Goal: Obtain resource: Download file/media

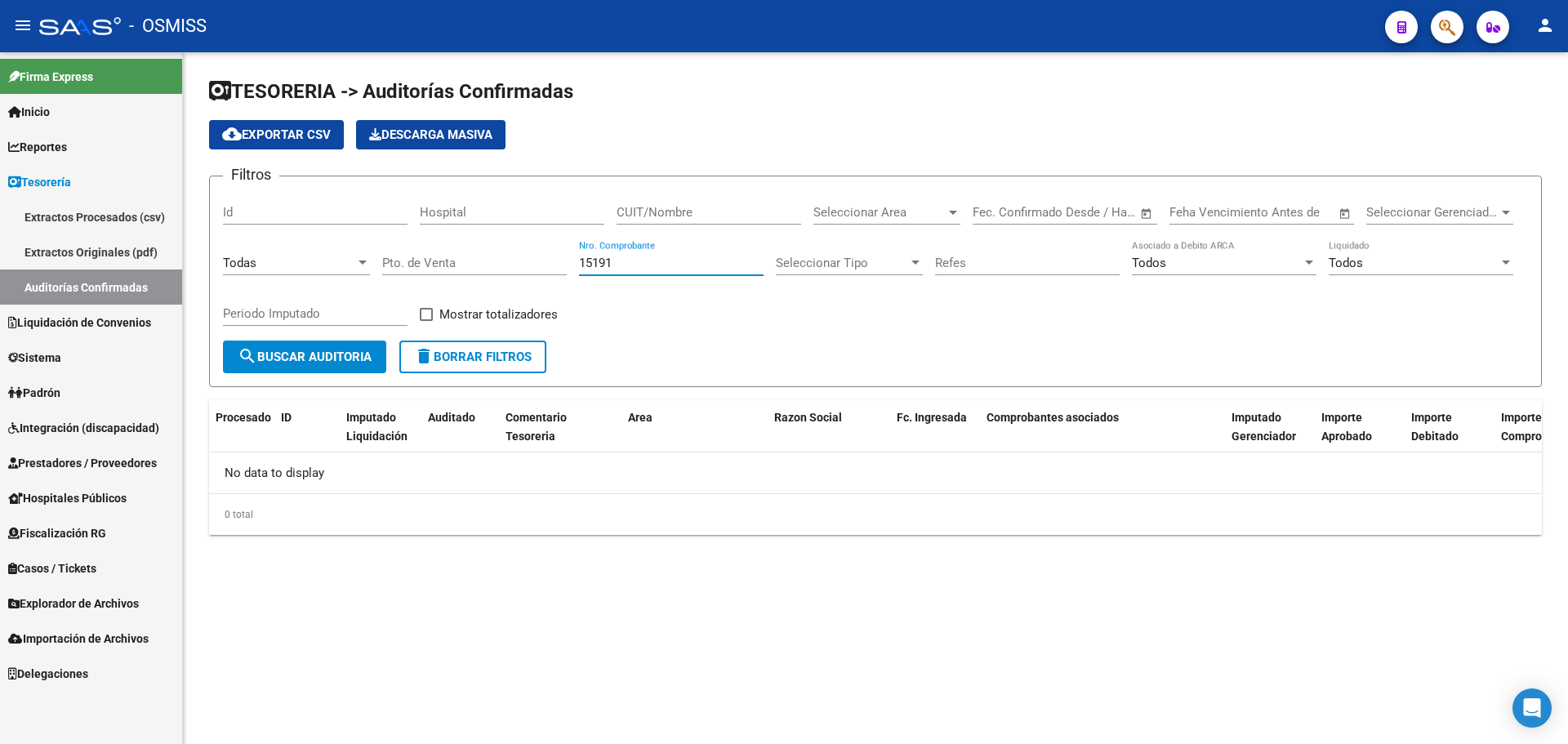
drag, startPoint x: 629, startPoint y: 259, endPoint x: 318, endPoint y: 213, distance: 314.4
click at [318, 213] on div "Filtros Id Hospital CUIT/Nombre Seleccionar Area Seleccionar Area Fecha inicio …" at bounding box center [875, 265] width 1305 height 151
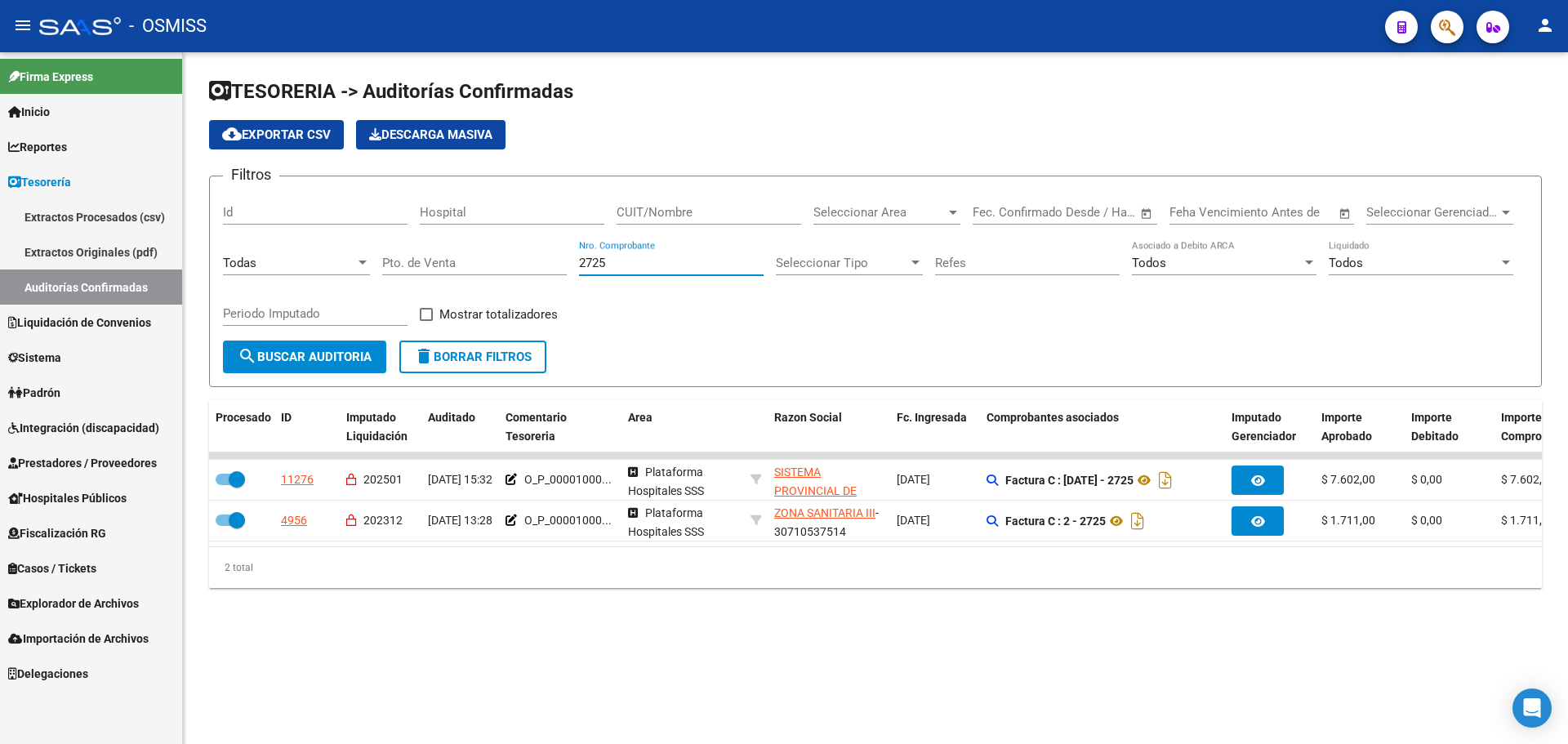
click at [748, 696] on mat-sidenav-content "TESORERIA -> Auditorías Confirmadas cloud_download Exportar CSV Descarga Masiva…" at bounding box center [875, 398] width 1385 height 691
drag, startPoint x: 640, startPoint y: 263, endPoint x: 193, endPoint y: 225, distance: 448.6
click at [193, 225] on div "TESORERIA -> Auditorías Confirmadas cloud_download Exportar CSV Descarga Masiva…" at bounding box center [875, 347] width 1385 height 588
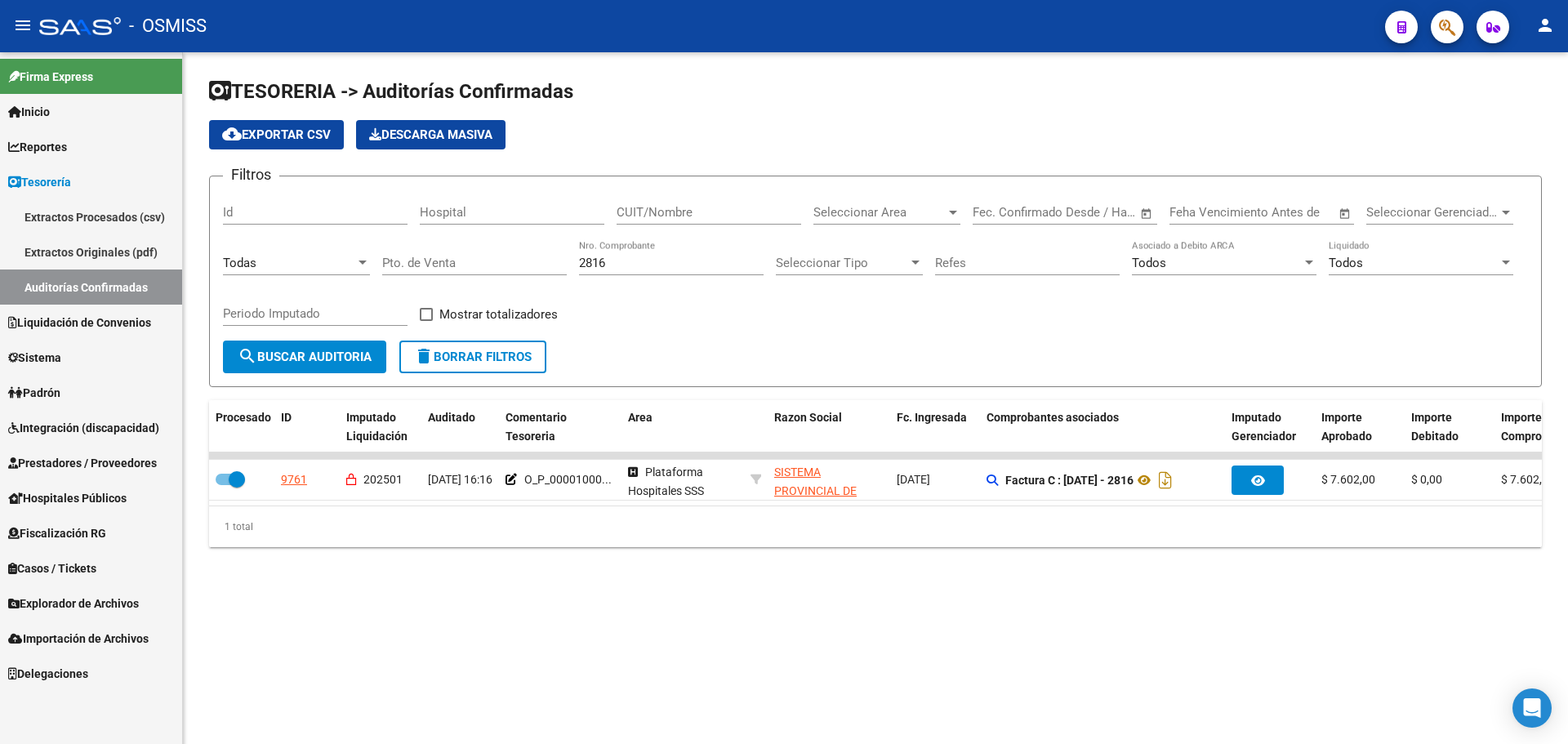
click at [521, 645] on mat-sidenav-content "TESORERIA -> Auditorías Confirmadas cloud_download Exportar CSV Descarga Masiva…" at bounding box center [875, 398] width 1385 height 691
drag, startPoint x: 616, startPoint y: 268, endPoint x: 458, endPoint y: 266, distance: 158.0
click at [458, 266] on div "Filtros Id Hospital CUIT/Nombre Seleccionar Area Seleccionar Area Fecha inicio …" at bounding box center [875, 265] width 1305 height 151
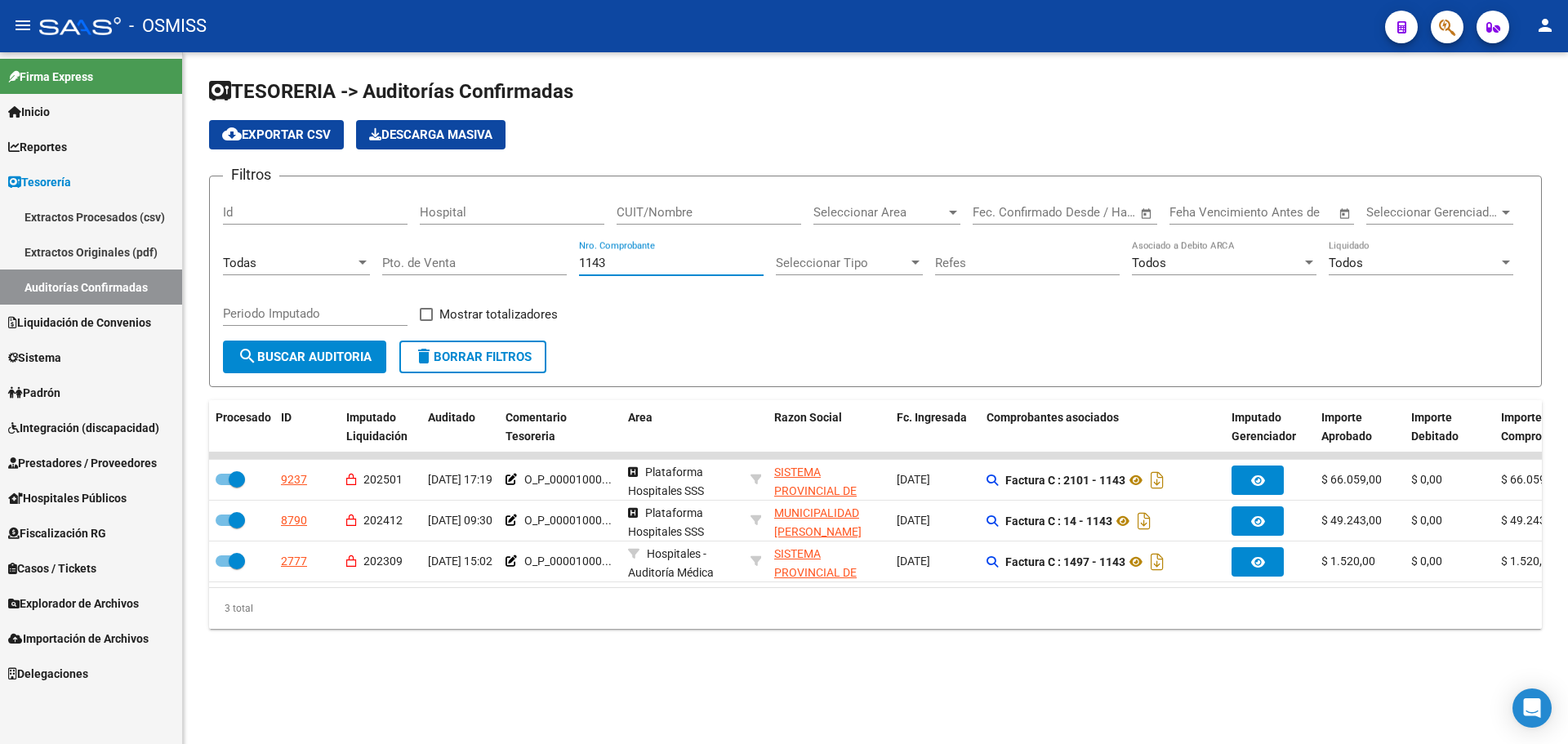
click at [530, 680] on div "TESORERIA -> Auditorías Confirmadas cloud_download Exportar CSV Descarga Masiva…" at bounding box center [875, 367] width 1385 height 629
click at [535, 681] on div "TESORERIA -> Auditorías Confirmadas cloud_download Exportar CSV Descarga Masiva…" at bounding box center [875, 367] width 1385 height 629
click at [537, 681] on div "TESORERIA -> Auditorías Confirmadas cloud_download Exportar CSV Descarga Masiva…" at bounding box center [875, 367] width 1385 height 629
drag, startPoint x: 648, startPoint y: 270, endPoint x: 82, endPoint y: 228, distance: 567.6
click at [82, 228] on mat-sidenav-container "Firma Express Inicio Calendario SSS Instructivos Contacto OS Reportes Ingresos …" at bounding box center [784, 398] width 1568 height 691
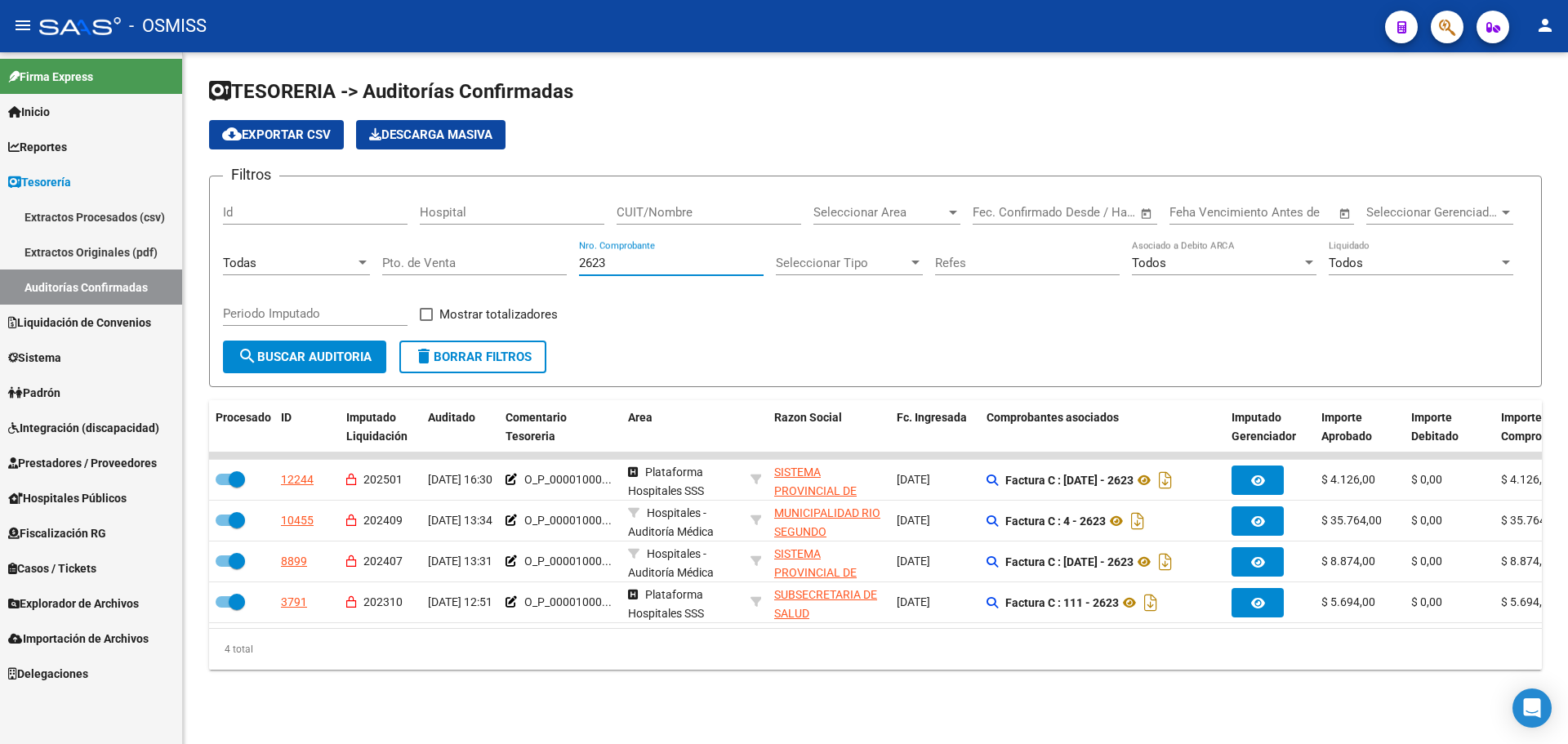
drag, startPoint x: 636, startPoint y: 263, endPoint x: 319, endPoint y: 261, distance: 317.0
click at [319, 261] on div "Filtros Id Hospital CUIT/Nombre Seleccionar Area Seleccionar Area Fecha inicio …" at bounding box center [875, 265] width 1305 height 151
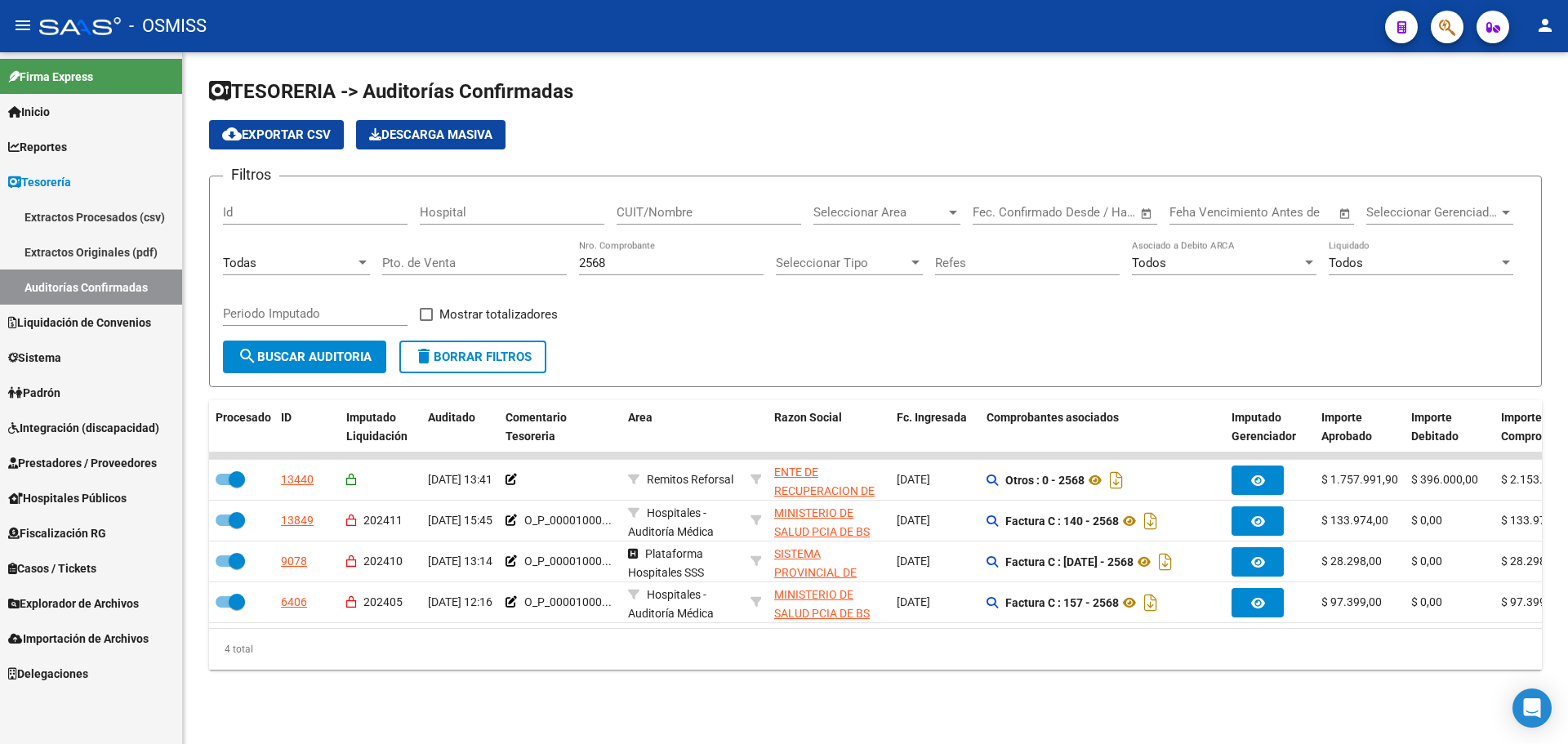
click at [801, 645] on div "4 total" at bounding box center [875, 649] width 1333 height 41
click at [802, 652] on div "4 total" at bounding box center [875, 649] width 1333 height 41
drag, startPoint x: 623, startPoint y: 271, endPoint x: 564, endPoint y: 269, distance: 59.0
click at [564, 270] on div "Filtros Id Hospital CUIT/Nombre Seleccionar Area Seleccionar Area Fecha inicio …" at bounding box center [875, 265] width 1305 height 151
click at [642, 261] on input "2568" at bounding box center [670, 263] width 185 height 15
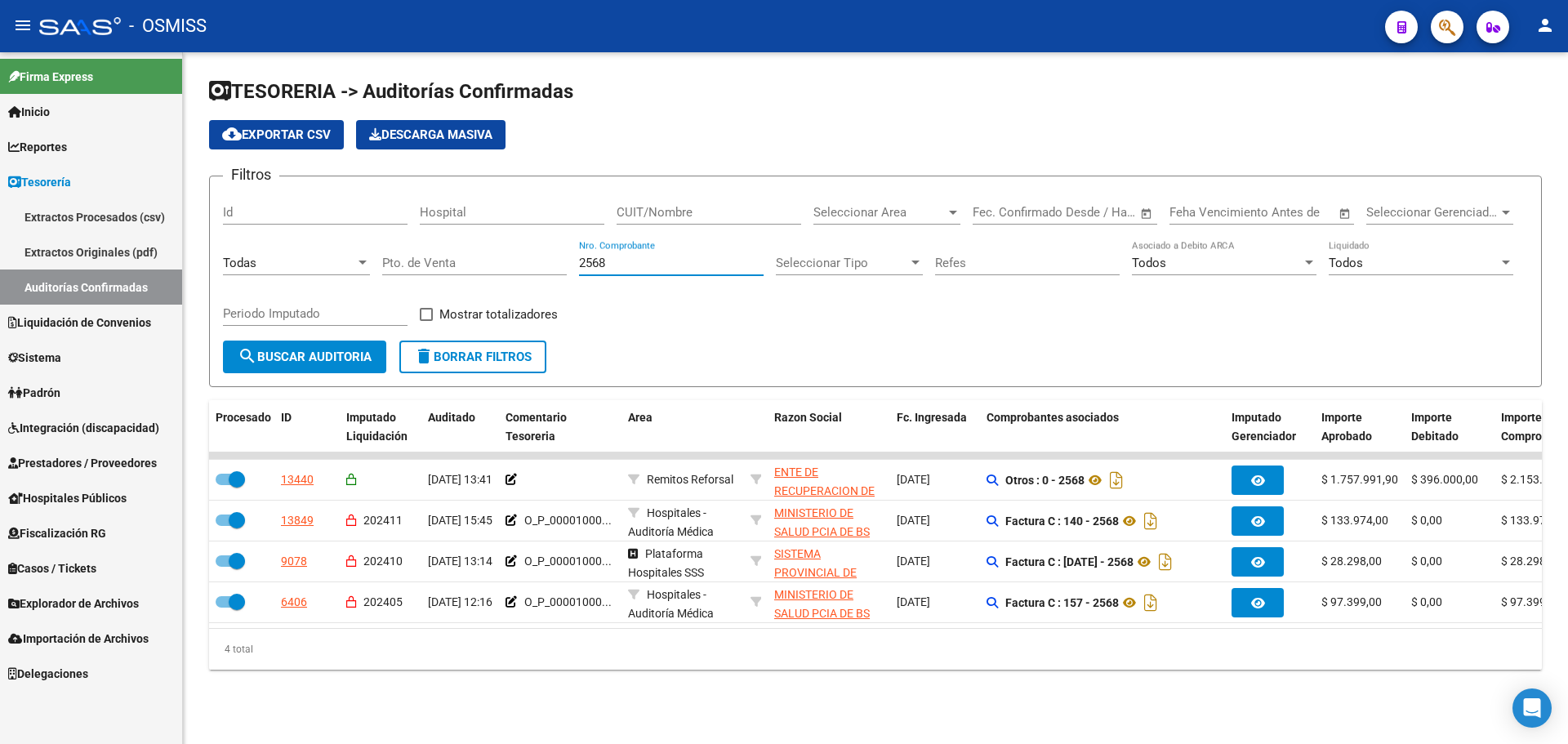
drag, startPoint x: 642, startPoint y: 266, endPoint x: 403, endPoint y: 262, distance: 239.0
click at [403, 262] on div "Filtros Id Hospital CUIT/Nombre Seleccionar Area Seleccionar Area Fecha inicio …" at bounding box center [875, 265] width 1305 height 151
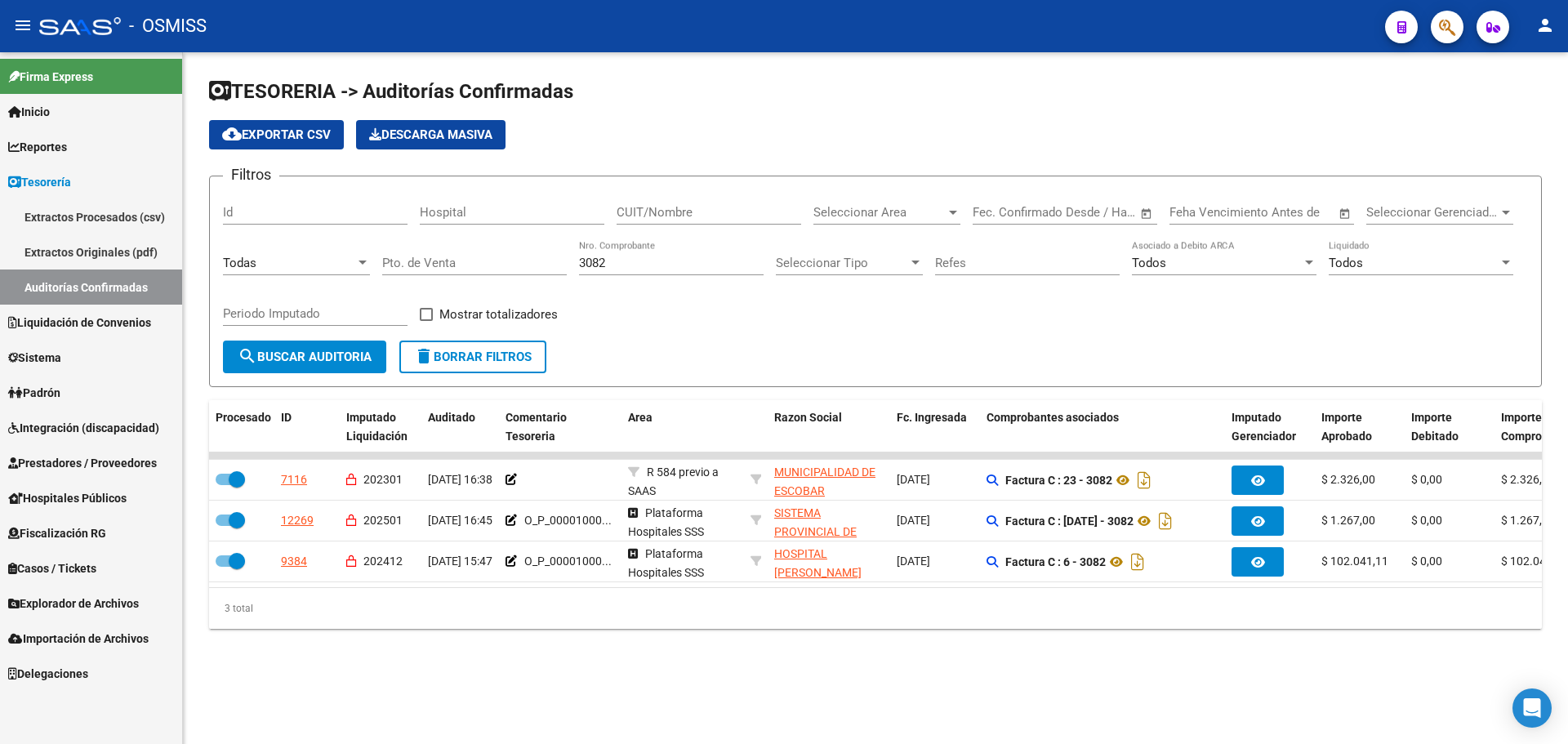
drag, startPoint x: 802, startPoint y: 691, endPoint x: 803, endPoint y: 710, distance: 19.0
click at [802, 696] on mat-sidenav-content "TESORERIA -> Auditorías Confirmadas cloud_download Exportar CSV Descarga Masiva…" at bounding box center [875, 398] width 1385 height 691
click at [806, 677] on div "TESORERIA -> Auditorías Confirmadas cloud_download Exportar CSV Descarga Masiva…" at bounding box center [875, 367] width 1385 height 629
drag, startPoint x: 638, startPoint y: 256, endPoint x: 373, endPoint y: 251, distance: 265.0
click at [373, 251] on div "Filtros Id Hospital CUIT/Nombre Seleccionar Area Seleccionar Area Fecha inicio …" at bounding box center [875, 265] width 1305 height 151
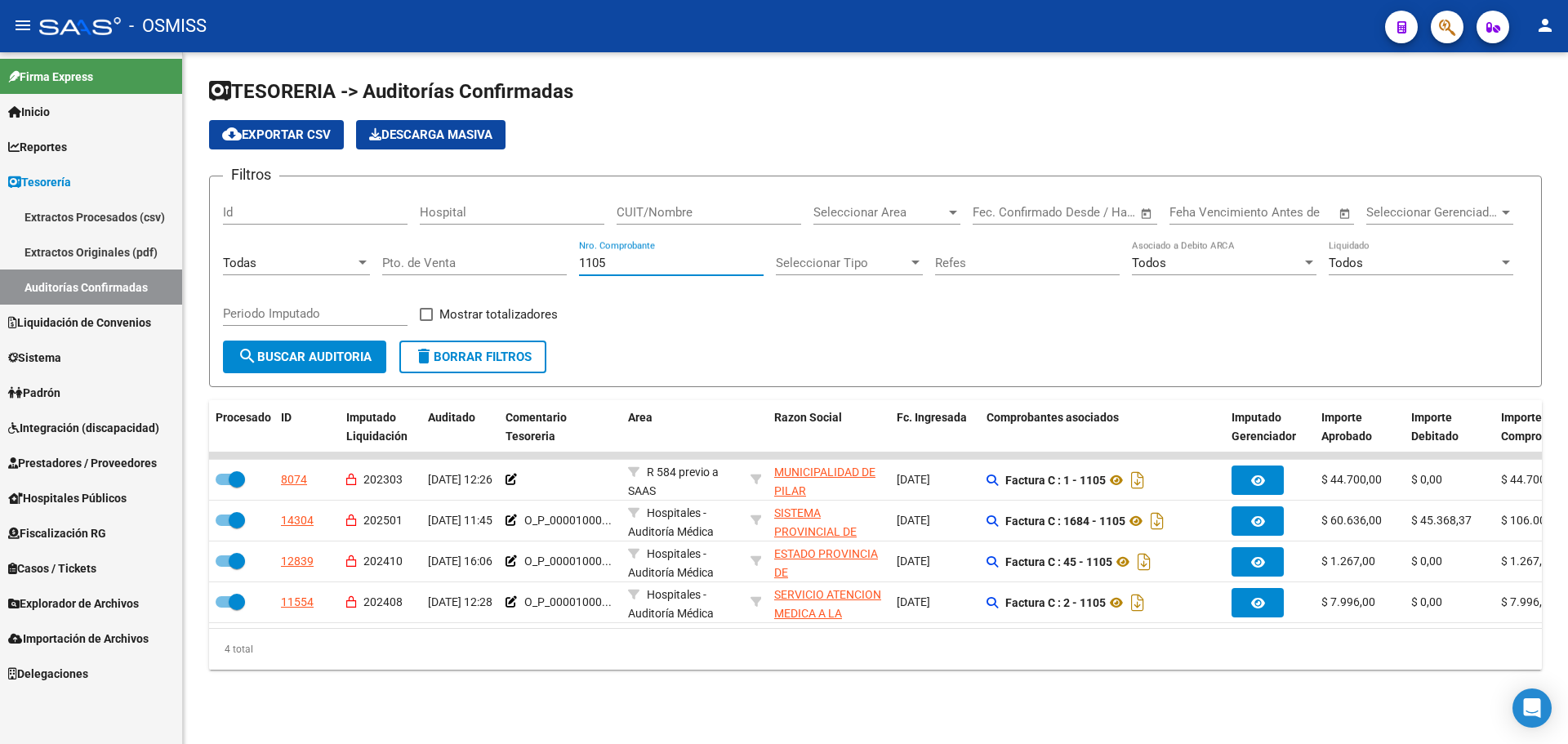
click at [661, 717] on div "TESORERIA -> Auditorías Confirmadas cloud_download Exportar CSV Descarga Masiva…" at bounding box center [875, 387] width 1385 height 670
click at [664, 699] on div "TESORERIA -> Auditorías Confirmadas cloud_download Exportar CSV Descarga Masiva…" at bounding box center [875, 387] width 1385 height 670
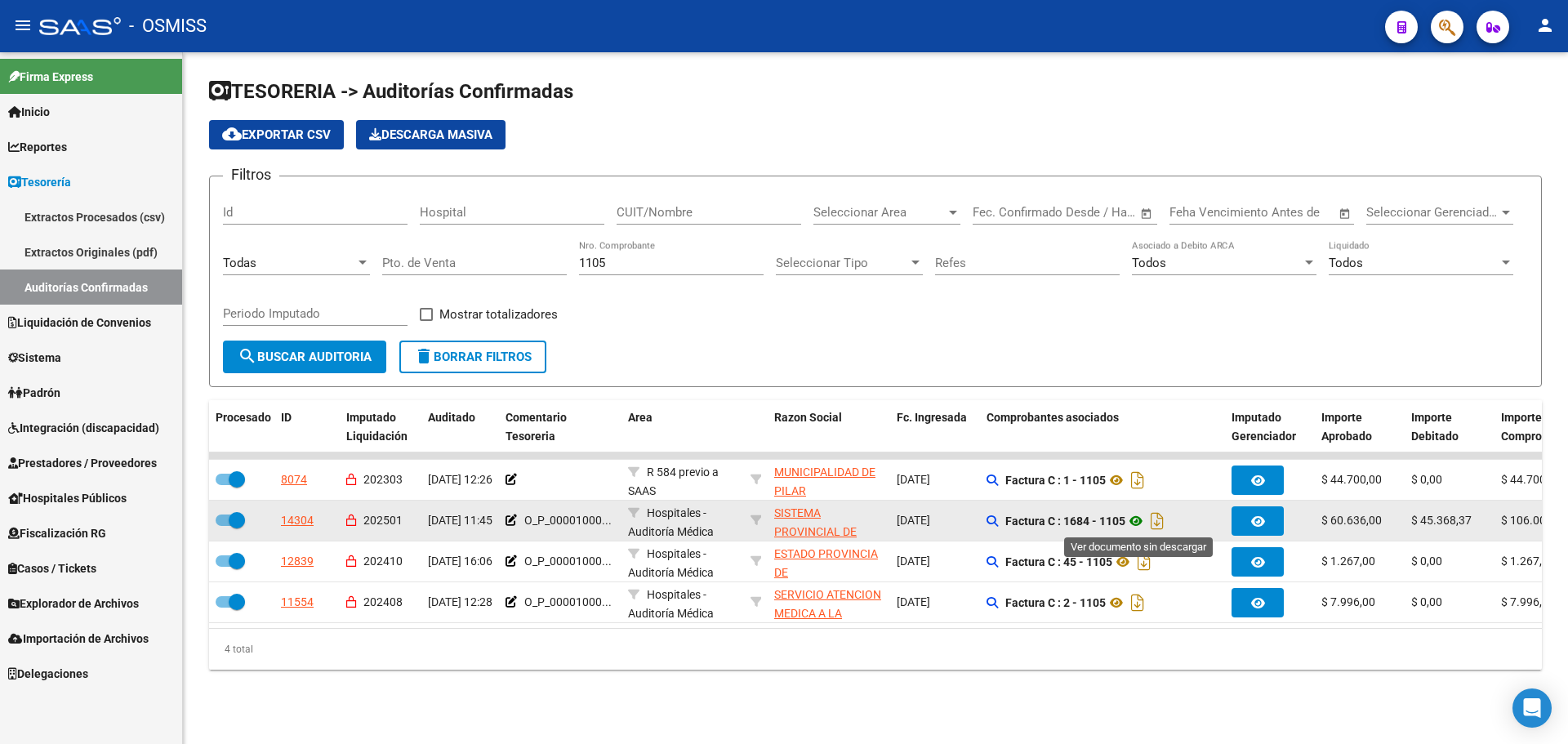
click at [1137, 522] on icon at bounding box center [1136, 520] width 21 height 19
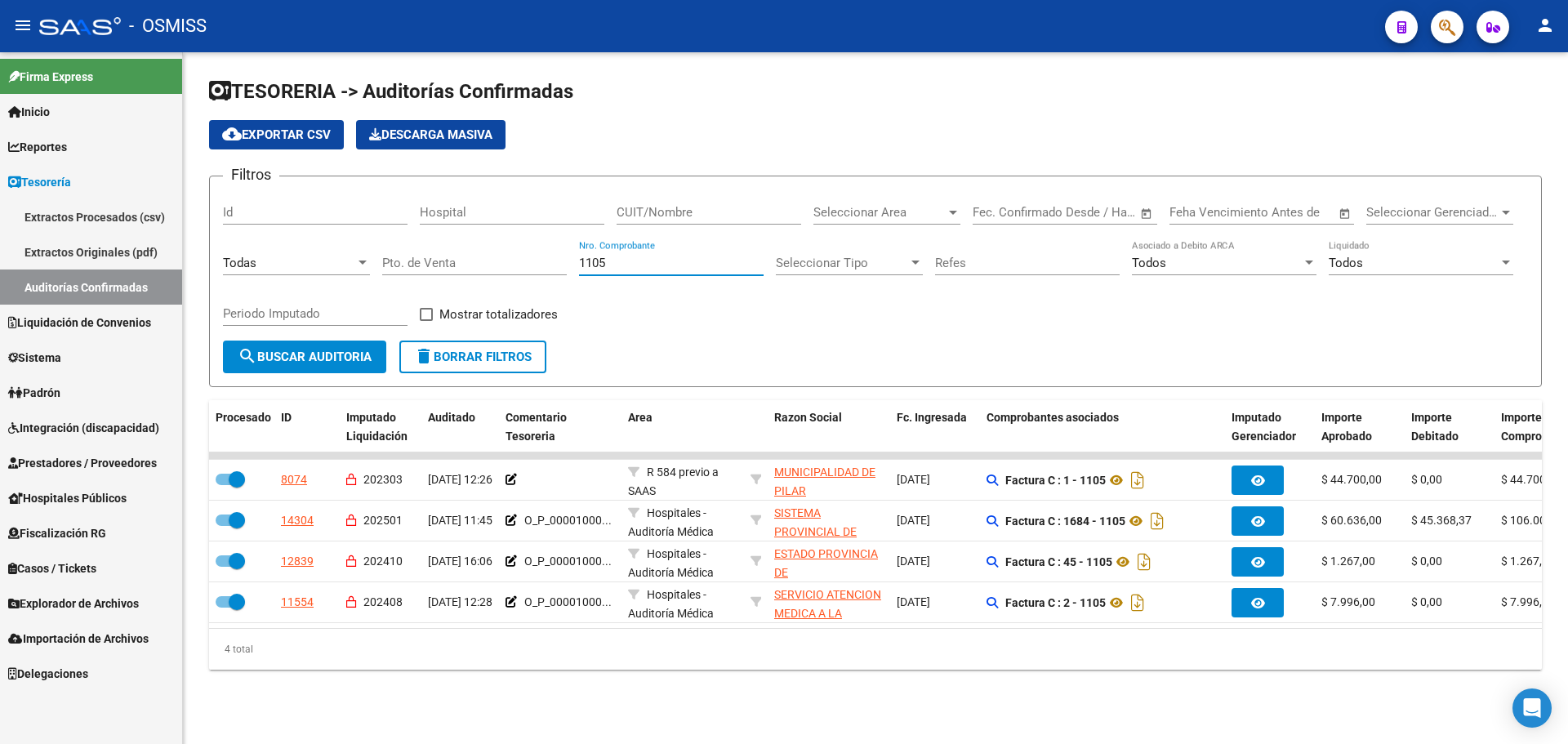
drag, startPoint x: 616, startPoint y: 266, endPoint x: 240, endPoint y: 240, distance: 376.9
click at [242, 240] on div "Filtros Id Hospital CUIT/Nombre Seleccionar Area Seleccionar Area Fecha inicio …" at bounding box center [875, 265] width 1305 height 151
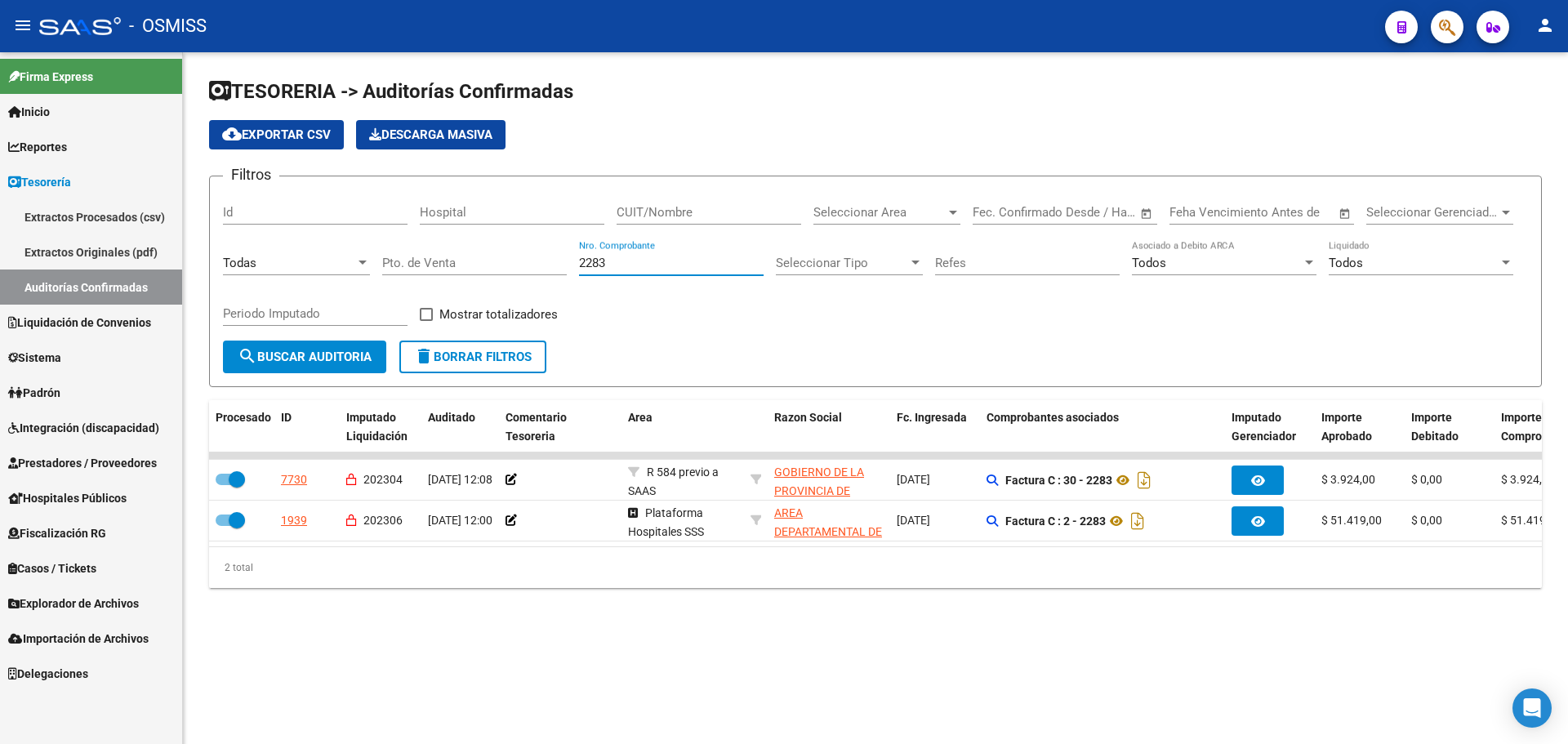
drag, startPoint x: 631, startPoint y: 263, endPoint x: 222, endPoint y: 200, distance: 413.8
click at [222, 200] on form "Filtros Id Hospital CUIT/Nombre Seleccionar Area Seleccionar Area Fecha inicio …" at bounding box center [875, 281] width 1333 height 211
click at [609, 620] on div "TESORERIA -> Auditorías Confirmadas cloud_download Exportar CSV Descarga Masiva…" at bounding box center [875, 347] width 1385 height 588
click at [664, 263] on input "1050" at bounding box center [670, 263] width 185 height 15
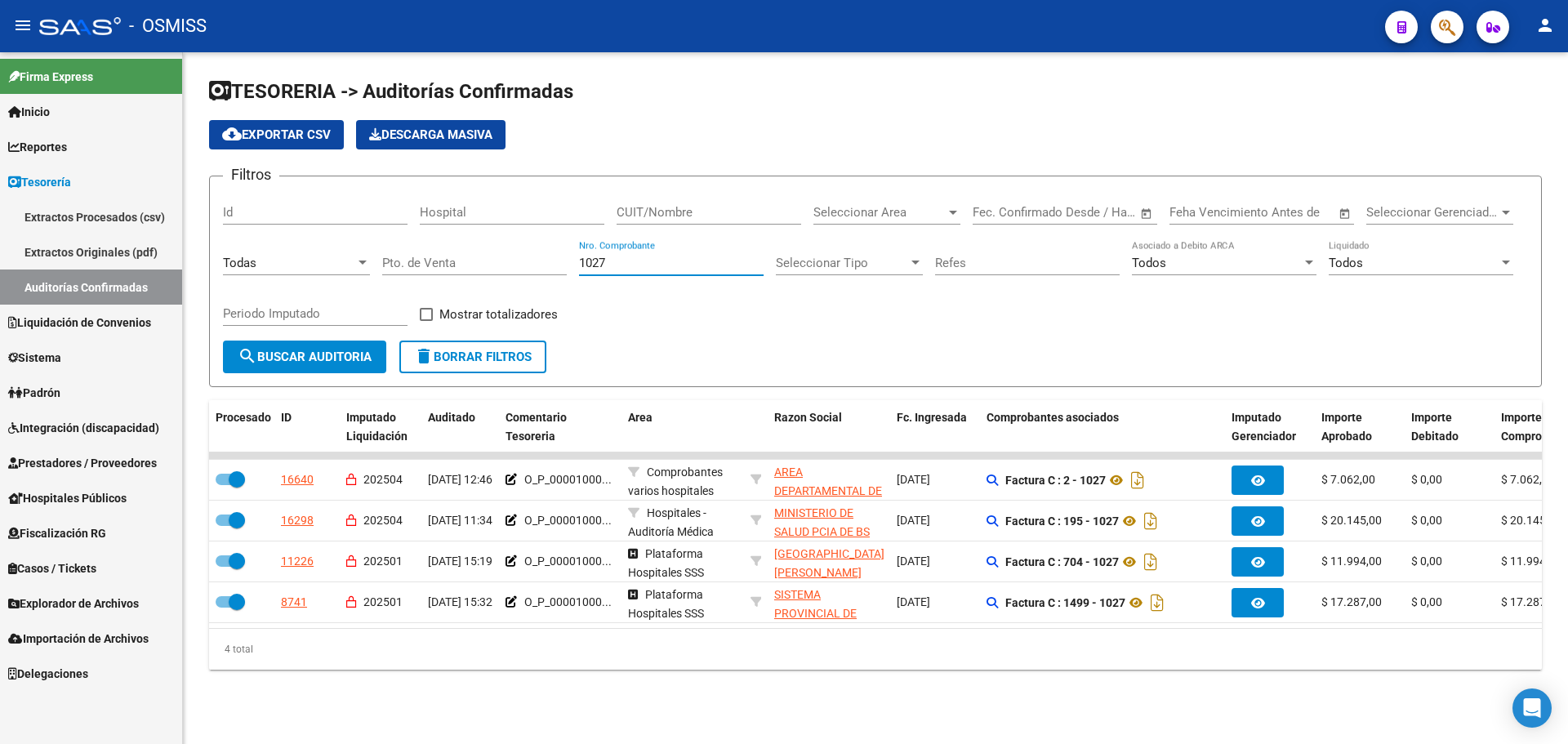
click at [625, 256] on input "1027" at bounding box center [670, 263] width 185 height 15
drag, startPoint x: 626, startPoint y: 256, endPoint x: 424, endPoint y: 212, distance: 206.7
click at [424, 212] on div "Filtros Id Hospital CUIT/Nombre Seleccionar Area Seleccionar Area Fecha inicio …" at bounding box center [875, 265] width 1305 height 151
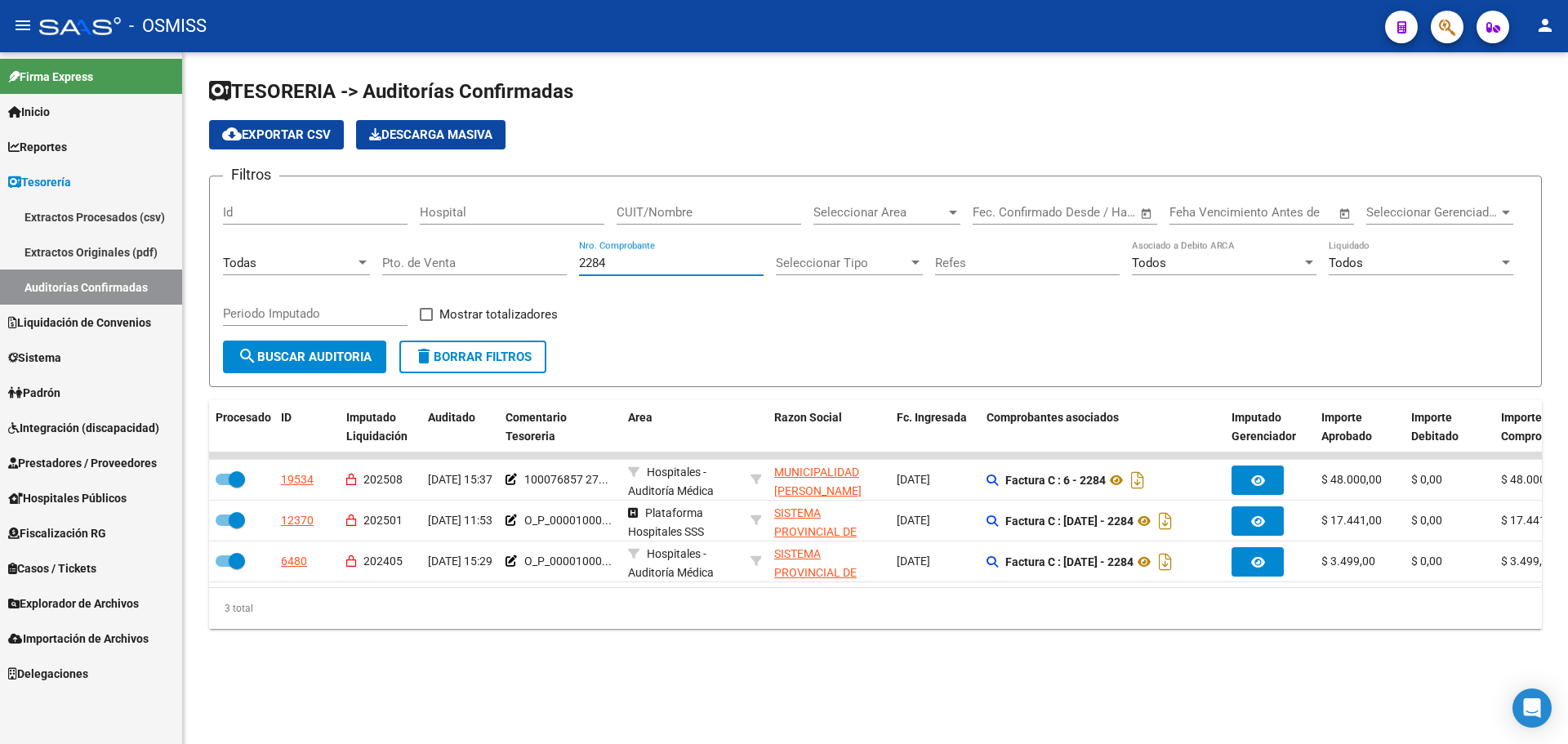
click at [685, 653] on div "TESORERIA -> Auditorías Confirmadas cloud_download Exportar CSV Descarga Masiva…" at bounding box center [875, 367] width 1385 height 629
click at [755, 699] on mat-sidenav-content "TESORERIA -> Auditorías Confirmadas cloud_download Exportar CSV Descarga Masiva…" at bounding box center [875, 398] width 1385 height 691
click at [624, 270] on div "2284 Nro. Comprobante" at bounding box center [670, 258] width 185 height 35
drag, startPoint x: 625, startPoint y: 262, endPoint x: 321, endPoint y: 215, distance: 307.6
click at [321, 215] on div "Filtros Id Hospital CUIT/Nombre Seleccionar Area Seleccionar Area Fecha inicio …" at bounding box center [875, 265] width 1305 height 151
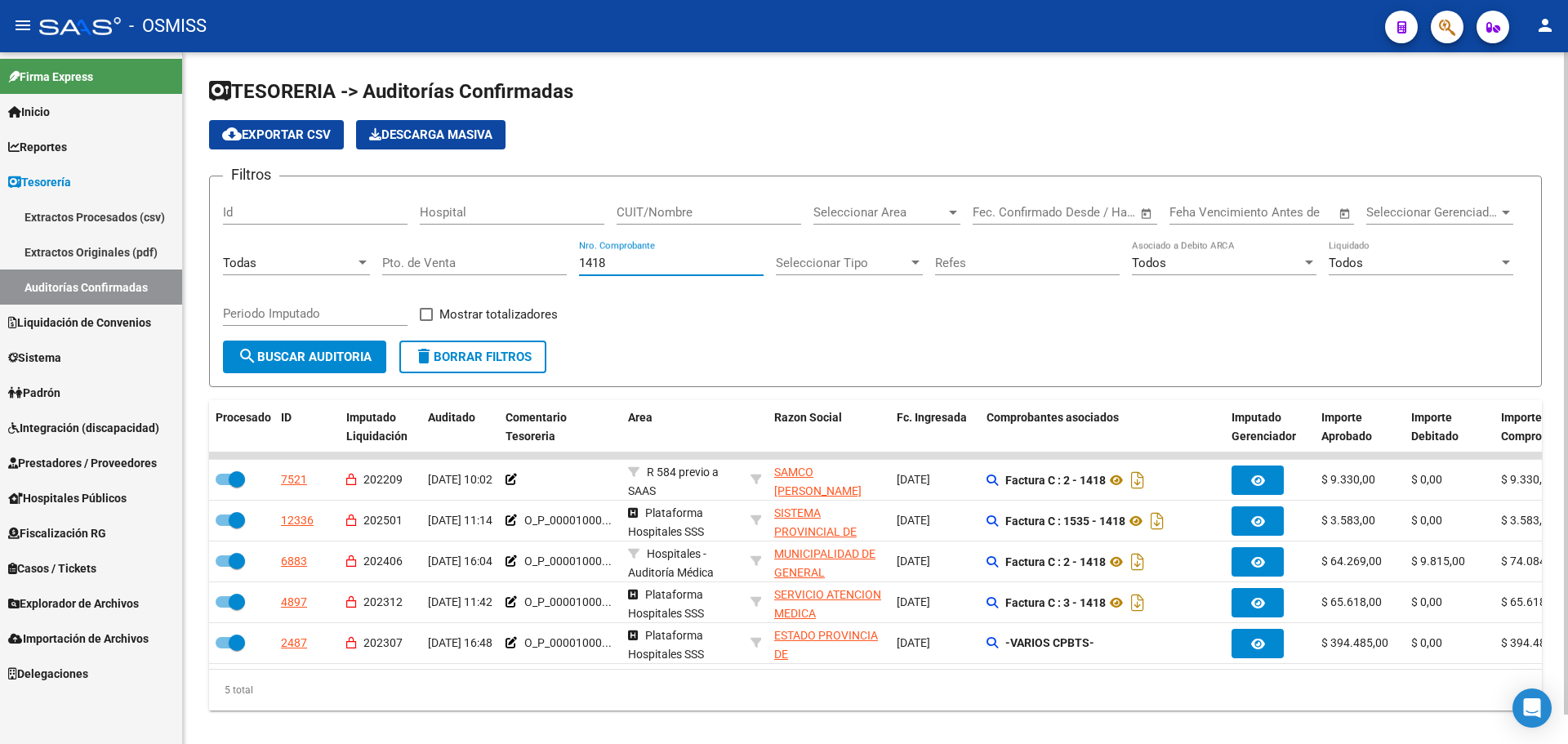
click at [630, 267] on input "1418" at bounding box center [670, 263] width 185 height 15
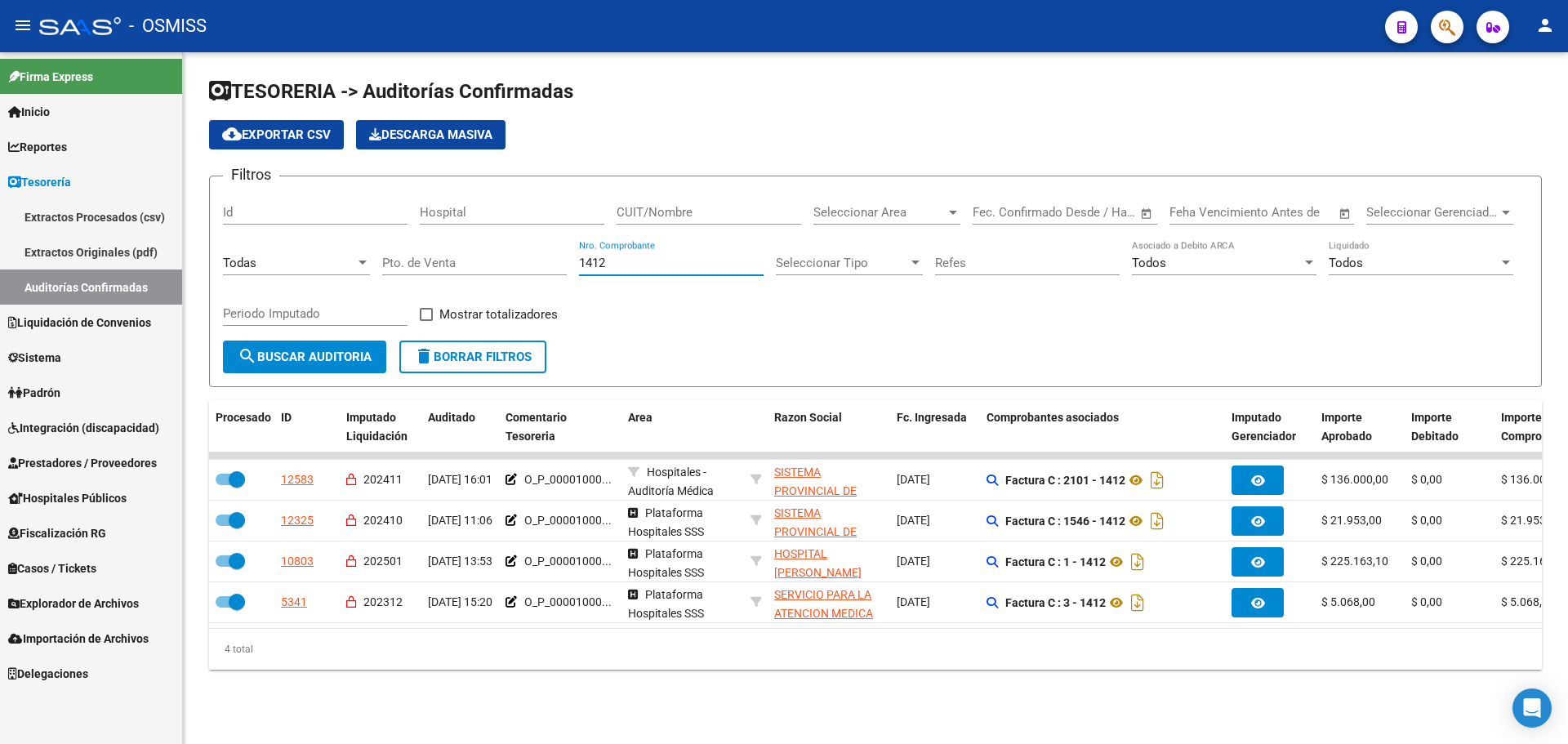
drag, startPoint x: 627, startPoint y: 270, endPoint x: 438, endPoint y: 269, distance: 189.0
click at [439, 269] on div "Filtros Id Hospital CUIT/Nombre Seleccionar Area Seleccionar Area Fecha inicio …" at bounding box center [875, 265] width 1305 height 151
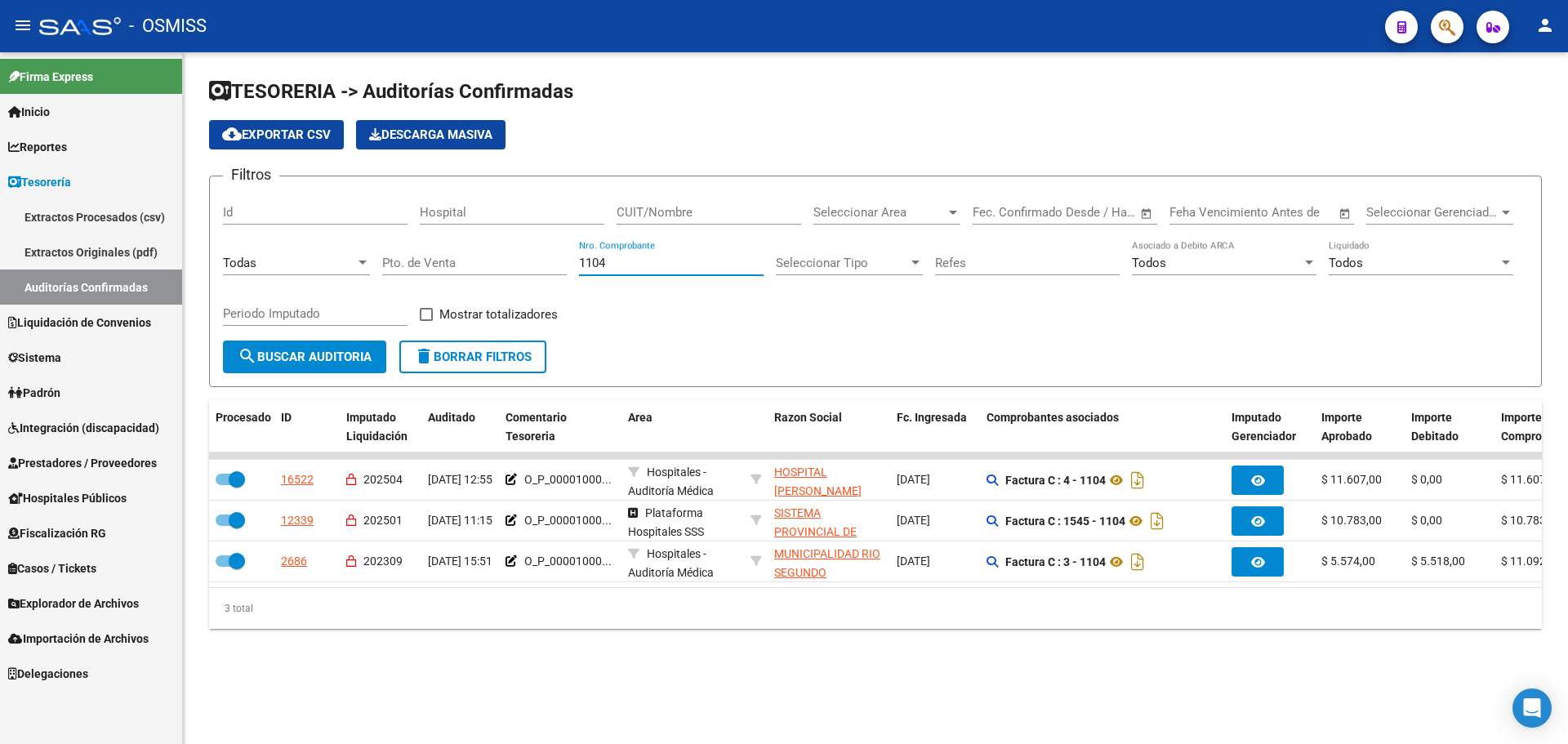
drag, startPoint x: 881, startPoint y: 692, endPoint x: 1206, endPoint y: 740, distance: 328.5
click at [888, 681] on div "TESORERIA -> Auditorías Confirmadas cloud_download Exportar CSV Descarga Masiva…" at bounding box center [875, 367] width 1385 height 629
click at [617, 271] on div "1104 Nro. Comprobante" at bounding box center [670, 258] width 185 height 35
drag, startPoint x: 630, startPoint y: 261, endPoint x: 503, endPoint y: 255, distance: 127.1
click at [503, 255] on div "Filtros Id Hospital CUIT/Nombre Seleccionar Area Seleccionar Area Fecha inicio …" at bounding box center [875, 265] width 1305 height 151
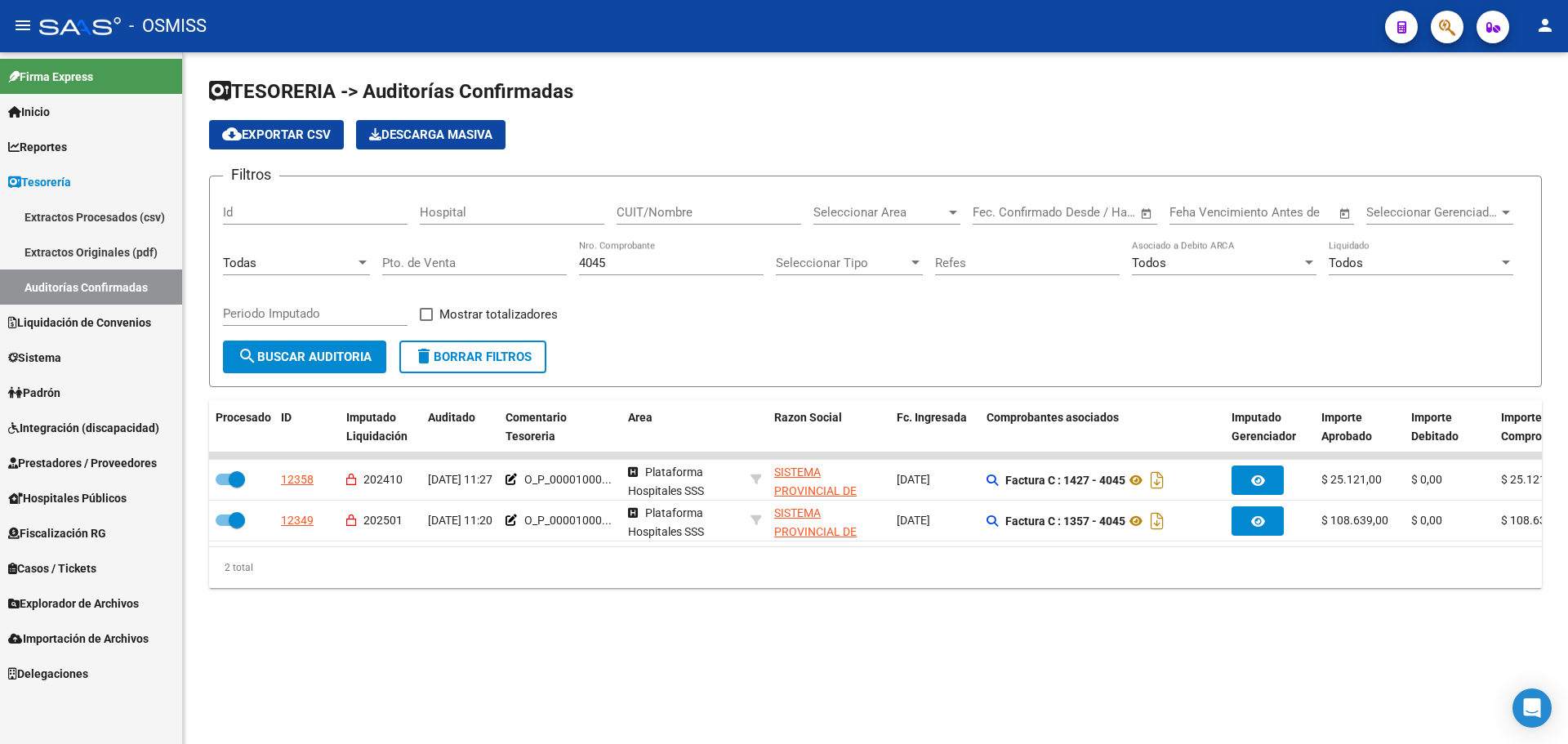
click at [730, 636] on div "TESORERIA -> Auditorías Confirmadas cloud_download Exportar CSV Descarga Masiva…" at bounding box center [875, 347] width 1385 height 588
click at [735, 640] on div "TESORERIA -> Auditorías Confirmadas cloud_download Exportar CSV Descarga Masiva…" at bounding box center [875, 347] width 1385 height 588
drag, startPoint x: 635, startPoint y: 260, endPoint x: 313, endPoint y: 261, distance: 322.0
click at [313, 261] on div "Filtros Id Hospital CUIT/Nombre Seleccionar Area Seleccionar Area Fecha inicio …" at bounding box center [875, 265] width 1305 height 151
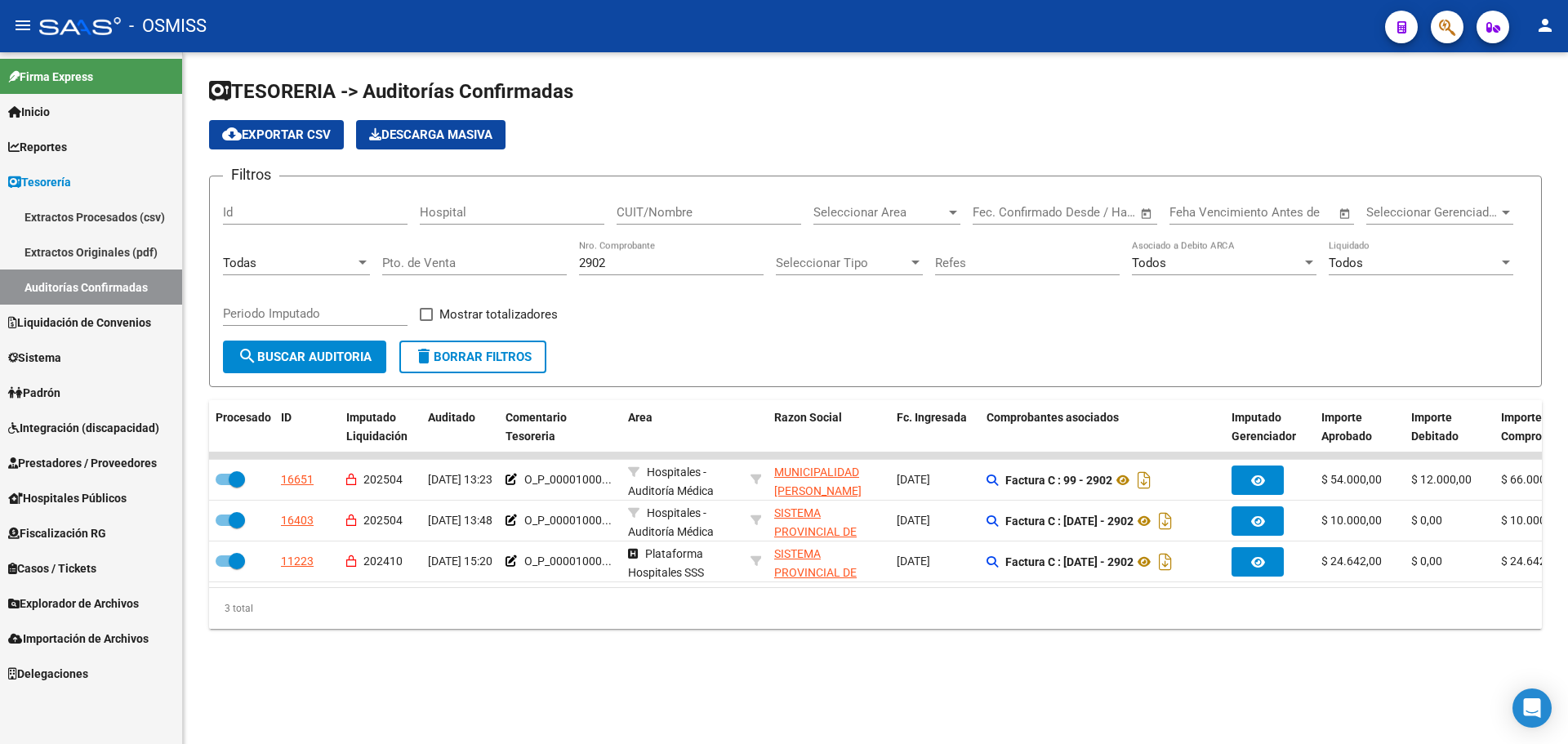
click at [736, 681] on div "TESORERIA -> Auditorías Confirmadas cloud_download Exportar CSV Descarga Masiva…" at bounding box center [875, 367] width 1385 height 629
drag, startPoint x: 640, startPoint y: 262, endPoint x: 115, endPoint y: 243, distance: 525.3
click at [115, 243] on mat-sidenav-container "Firma Express Inicio Calendario SSS Instructivos Contacto OS Reportes Ingresos …" at bounding box center [784, 398] width 1568 height 691
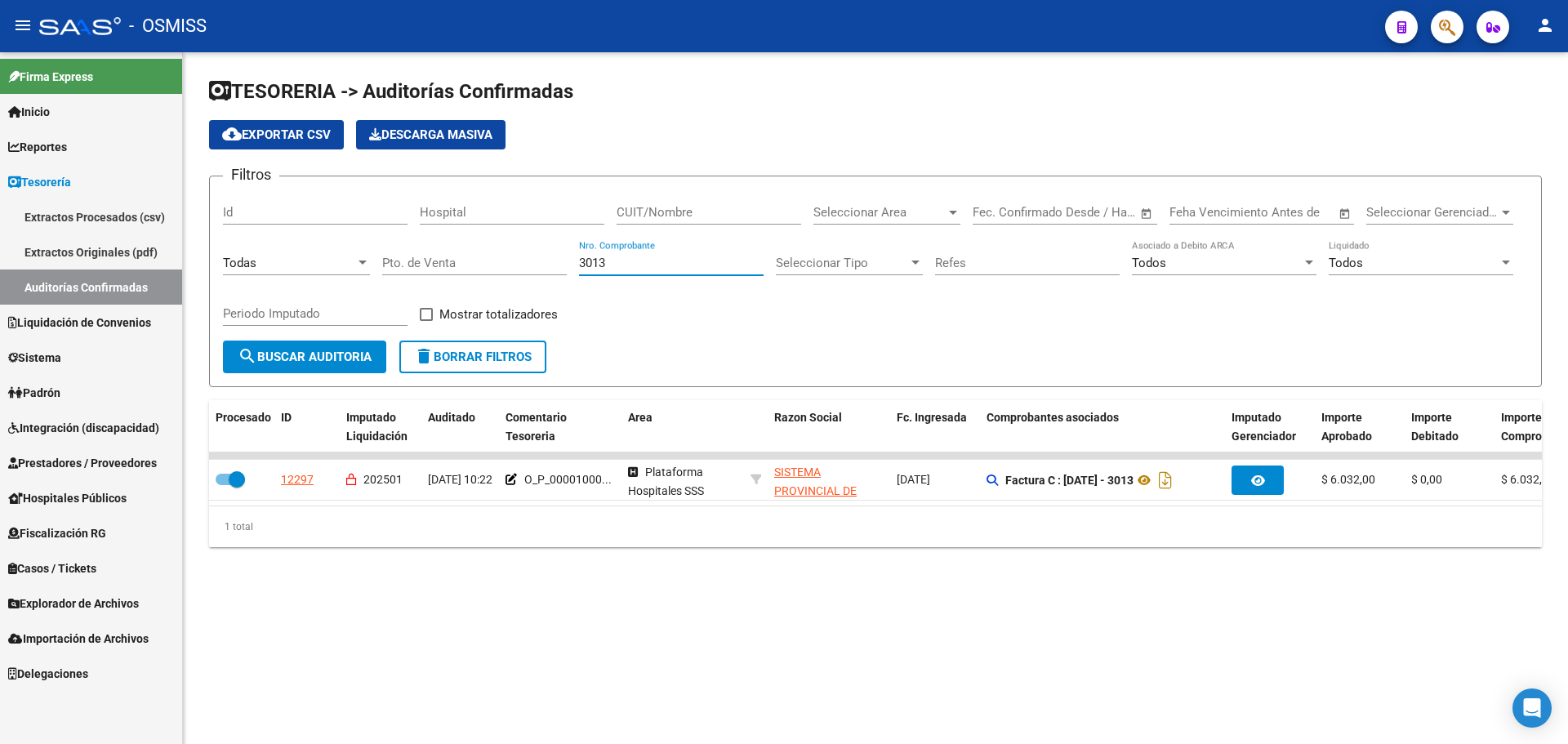
click at [622, 615] on mat-sidenav-content "TESORERIA -> Auditorías Confirmadas cloud_download Exportar CSV Descarga Masiva…" at bounding box center [875, 398] width 1385 height 691
drag, startPoint x: 666, startPoint y: 257, endPoint x: 304, endPoint y: 256, distance: 362.0
click at [304, 256] on div "Filtros Id Hospital CUIT/Nombre Seleccionar Area Seleccionar Area Fecha inicio …" at bounding box center [875, 265] width 1305 height 151
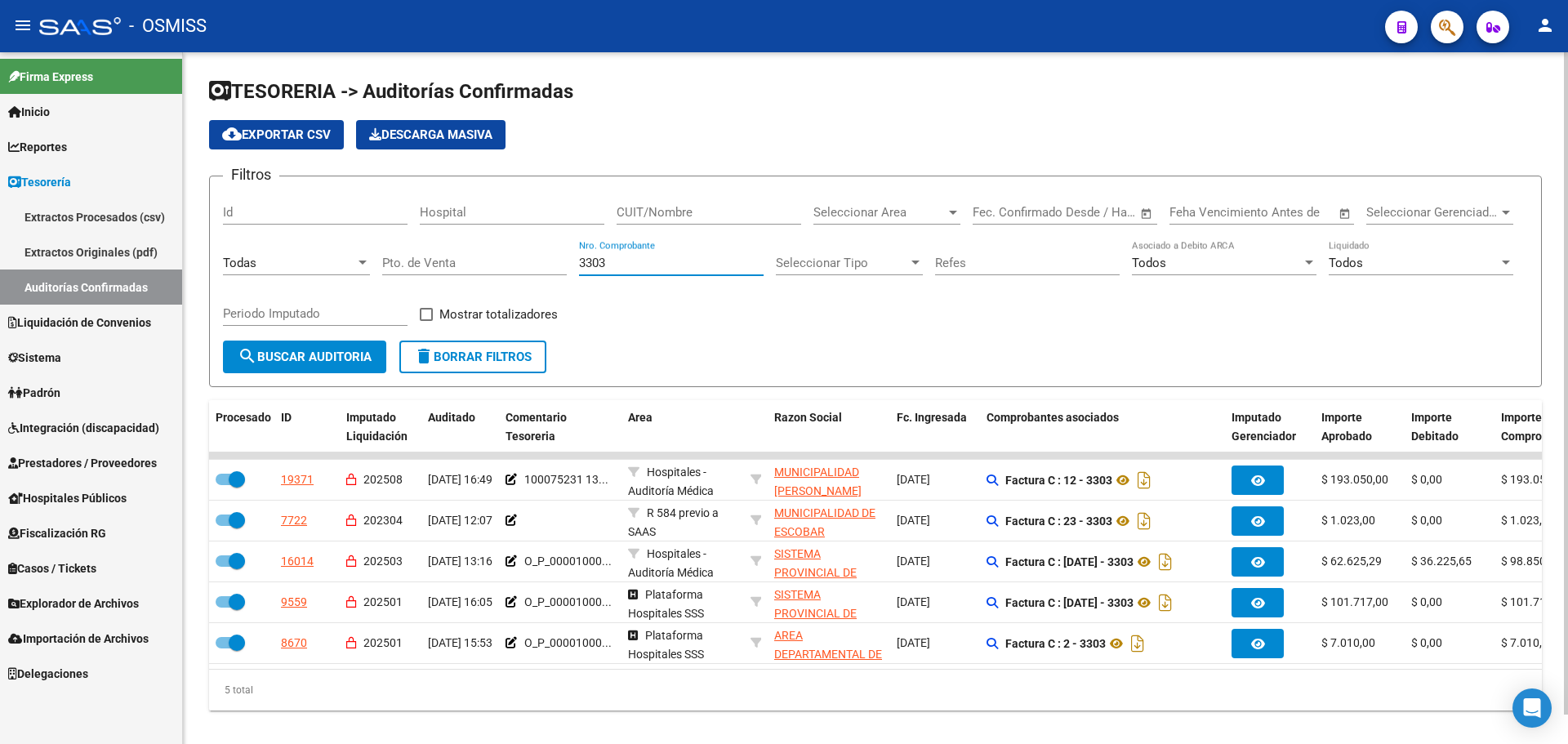
click at [711, 687] on div "5 total" at bounding box center [875, 690] width 1333 height 41
drag, startPoint x: 724, startPoint y: 256, endPoint x: 274, endPoint y: 261, distance: 450.0
click at [274, 261] on div "Filtros Id Hospital CUIT/Nombre Seleccionar Area Seleccionar Area Fecha inicio …" at bounding box center [875, 265] width 1305 height 151
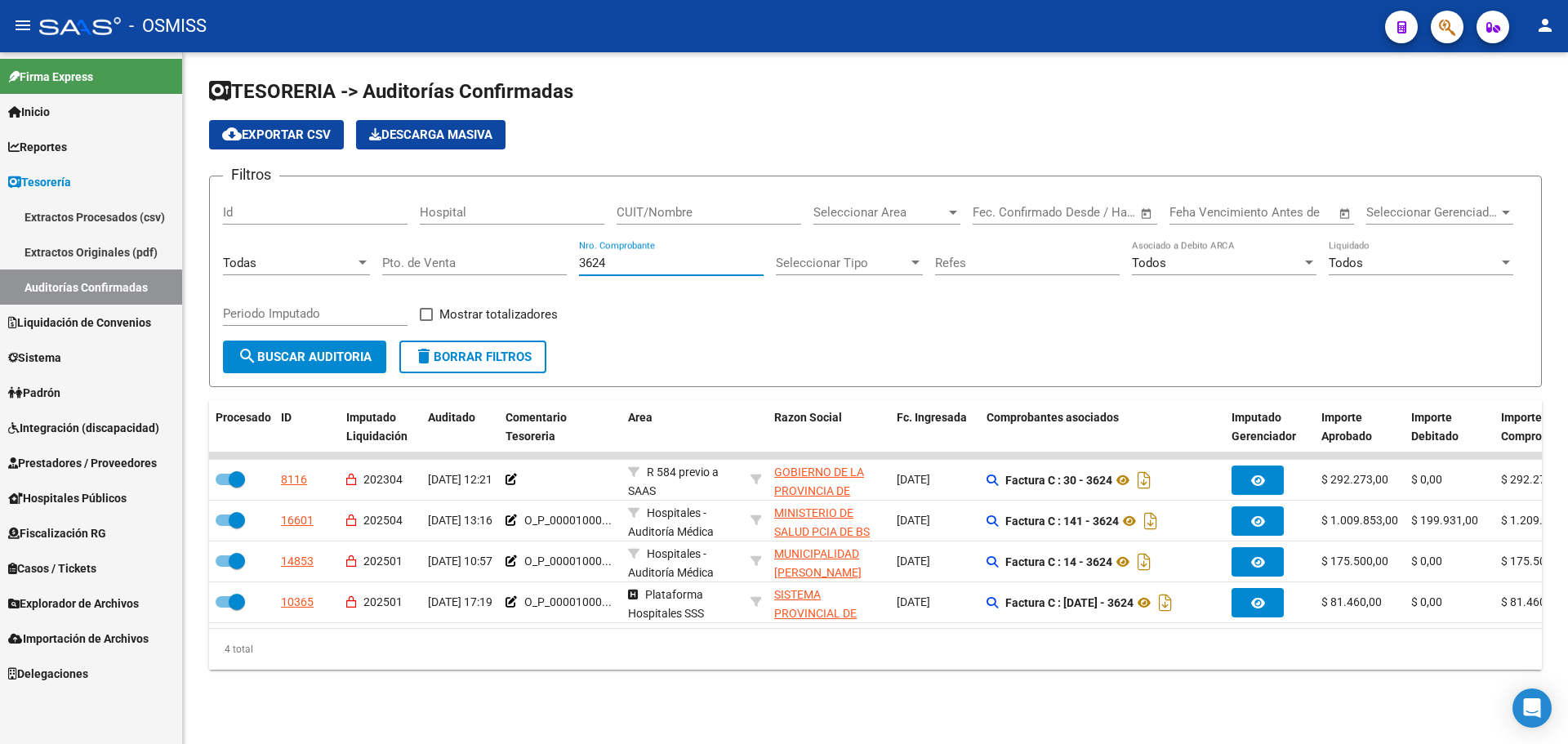
drag, startPoint x: 714, startPoint y: 261, endPoint x: 43, endPoint y: 251, distance: 671.1
click at [43, 251] on mat-sidenav-container "Firma Express Inicio Calendario SSS Instructivos Contacto OS Reportes Ingresos …" at bounding box center [784, 398] width 1568 height 691
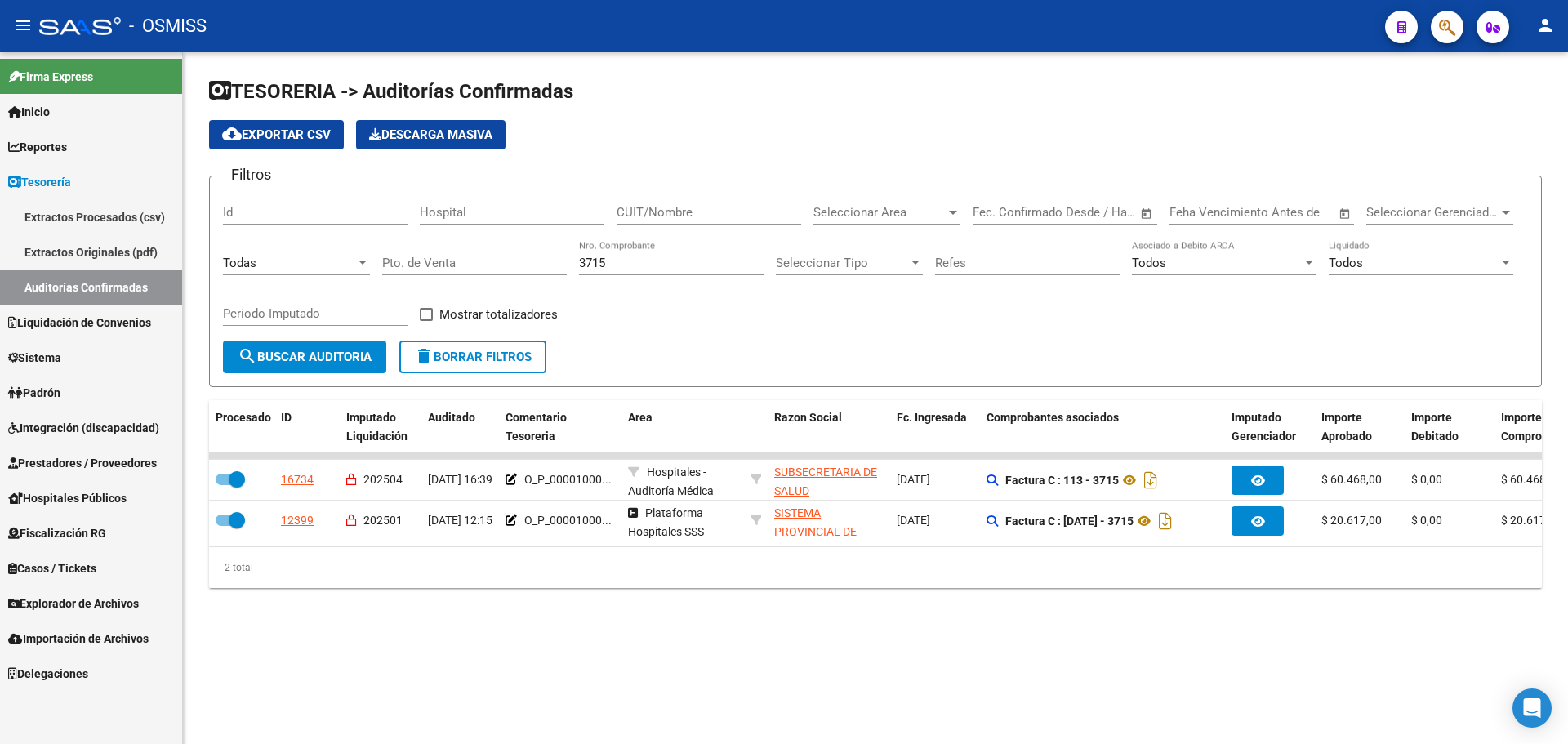
click at [679, 635] on div "TESORERIA -> Auditorías Confirmadas cloud_download Exportar CSV Descarga Masiva…" at bounding box center [875, 347] width 1385 height 588
click at [631, 269] on input "3715" at bounding box center [670, 263] width 185 height 15
drag, startPoint x: 631, startPoint y: 269, endPoint x: 318, endPoint y: 255, distance: 313.3
click at [318, 255] on div "Filtros Id Hospital CUIT/Nombre Seleccionar Area Seleccionar Area Fecha inicio …" at bounding box center [875, 265] width 1305 height 151
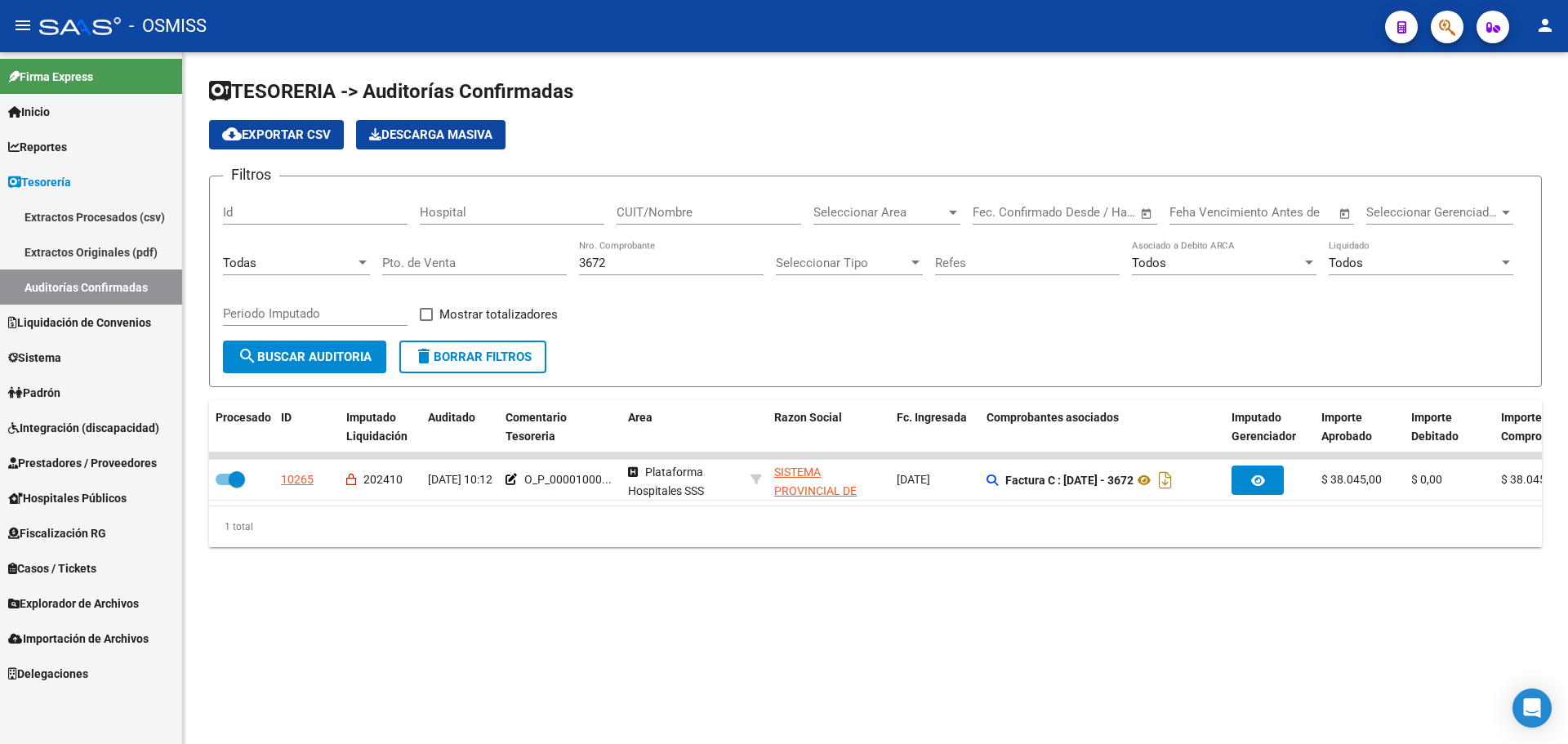
click at [966, 618] on mat-sidenav-content "TESORERIA -> Auditorías Confirmadas cloud_download Exportar CSV Descarga Masiva…" at bounding box center [875, 398] width 1385 height 691
drag, startPoint x: 635, startPoint y: 258, endPoint x: 183, endPoint y: 191, distance: 456.9
click at [202, 191] on div "TESORERIA -> Auditorías Confirmadas cloud_download Exportar CSV Descarga Masiva…" at bounding box center [875, 326] width 1385 height 547
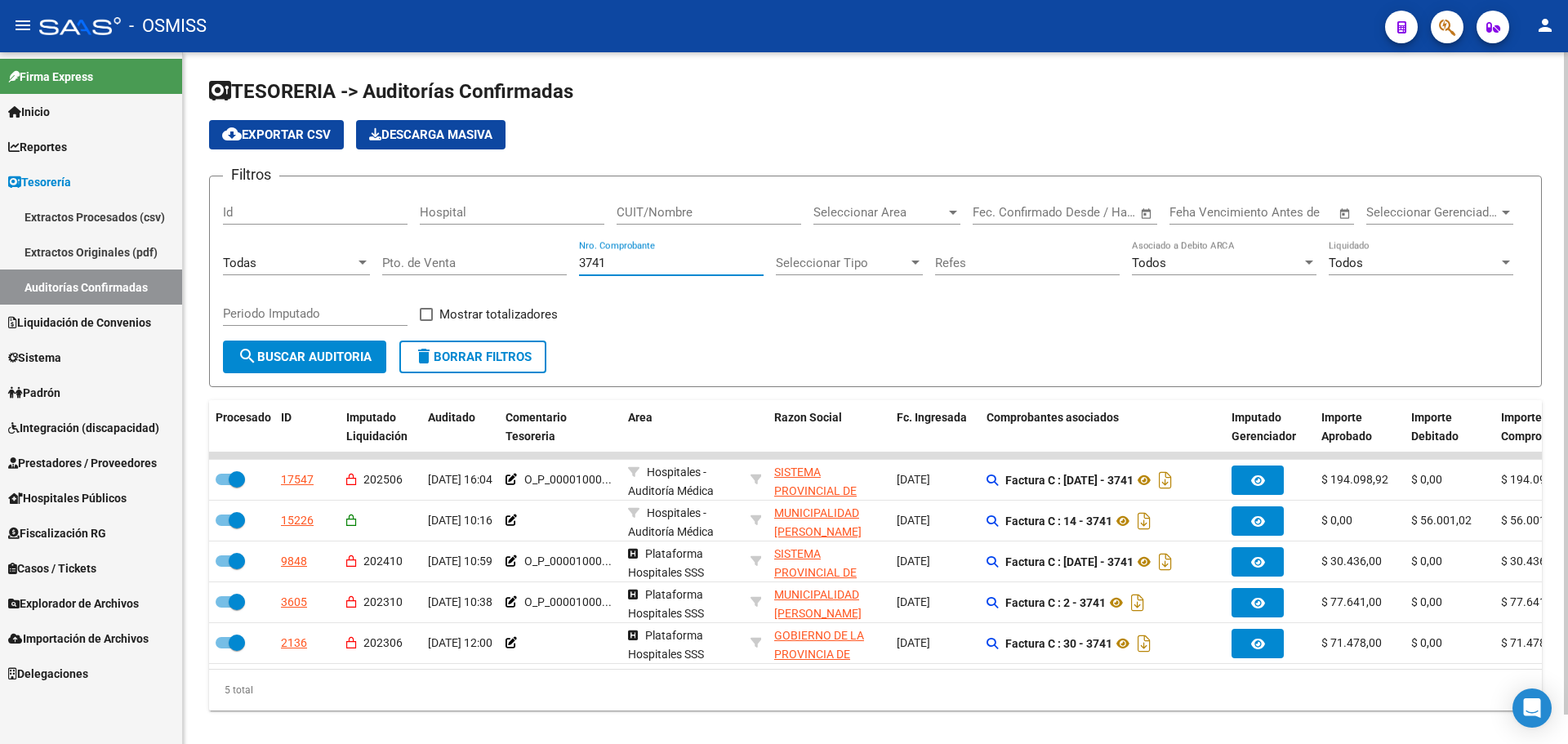
click at [613, 271] on div "3741 Nro. Comprobante" at bounding box center [670, 258] width 185 height 35
drag, startPoint x: 635, startPoint y: 261, endPoint x: 462, endPoint y: 240, distance: 174.3
click at [462, 240] on div "Filtros Id Hospital CUIT/Nombre Seleccionar Area Seleccionar Area Fecha inicio …" at bounding box center [875, 265] width 1305 height 151
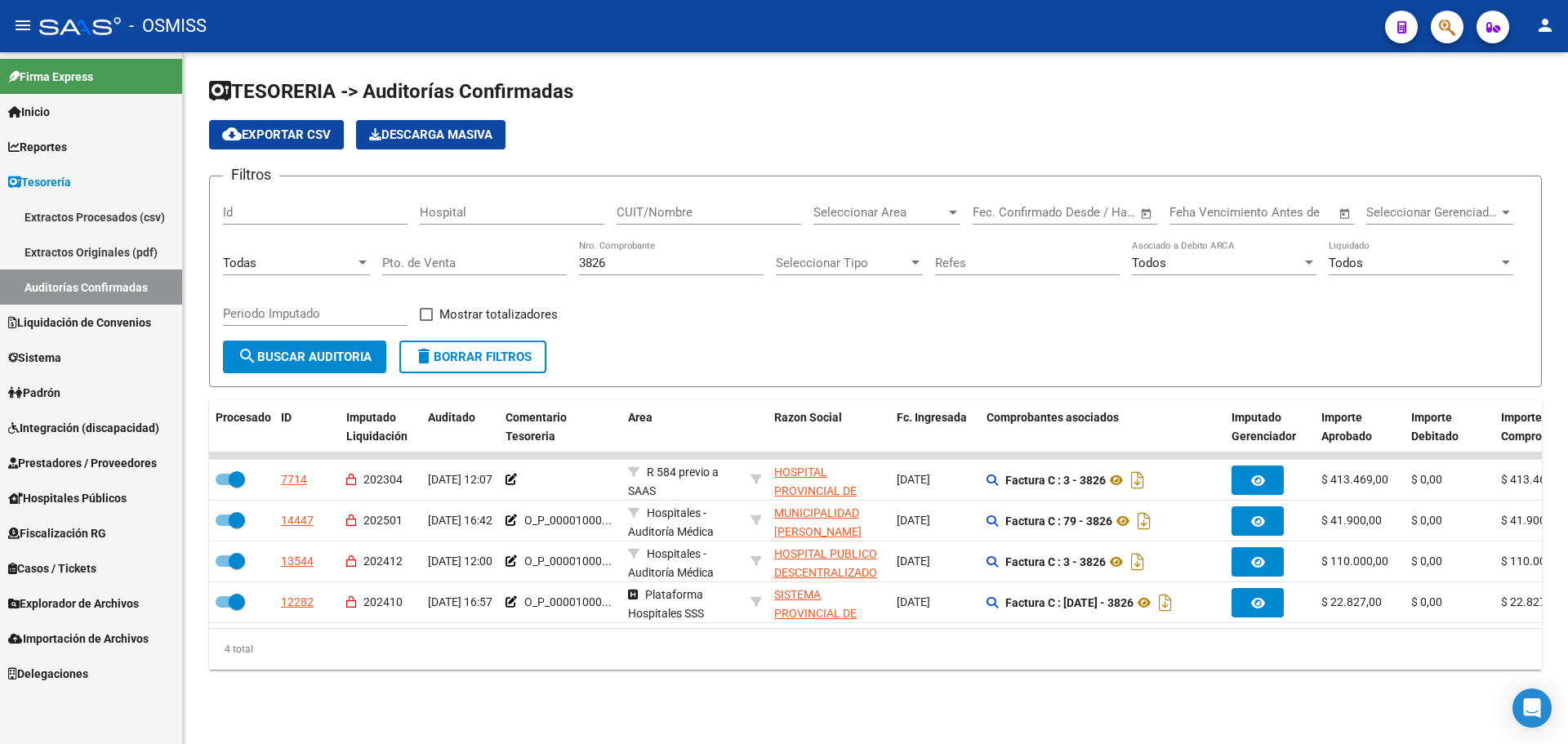
click at [974, 703] on div "TESORERIA -> Auditorías Confirmadas cloud_download Exportar CSV Descarga Masiva…" at bounding box center [875, 387] width 1385 height 670
drag, startPoint x: 645, startPoint y: 265, endPoint x: 217, endPoint y: 294, distance: 429.0
click at [231, 287] on div "Filtros Id Hospital CUIT/Nombre Seleccionar Area Seleccionar Area Fecha inicio …" at bounding box center [875, 265] width 1305 height 151
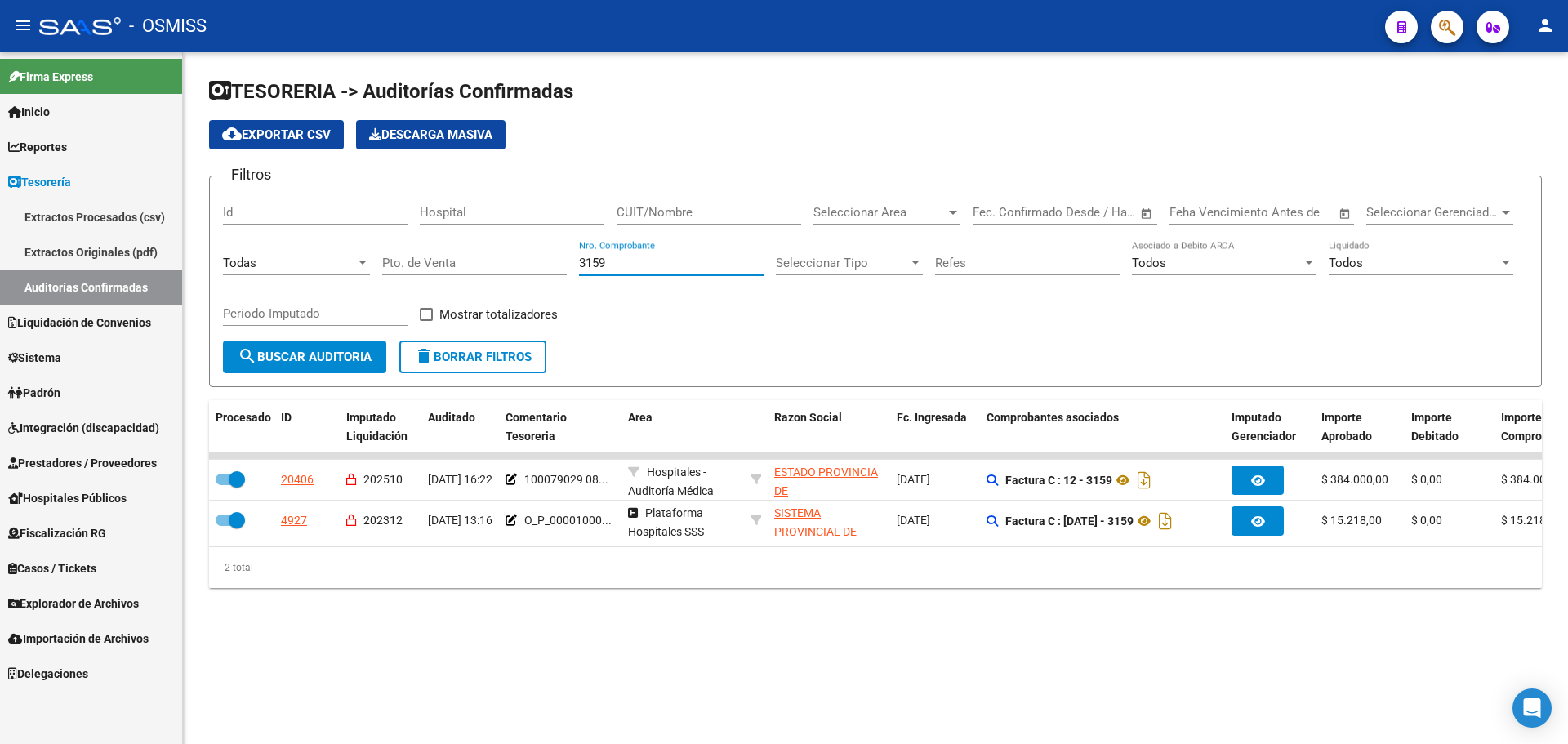
click at [796, 629] on div "TESORERIA -> Auditorías Confirmadas cloud_download Exportar CSV Descarga Masiva…" at bounding box center [875, 347] width 1385 height 588
click at [857, 623] on div "TESORERIA -> Auditorías Confirmadas cloud_download Exportar CSV Descarga Masiva…" at bounding box center [875, 347] width 1385 height 588
drag, startPoint x: 639, startPoint y: 262, endPoint x: 230, endPoint y: 261, distance: 409.0
click at [234, 253] on div "Filtros Id Hospital CUIT/Nombre Seleccionar Area Seleccionar Area Fecha inicio …" at bounding box center [875, 265] width 1305 height 151
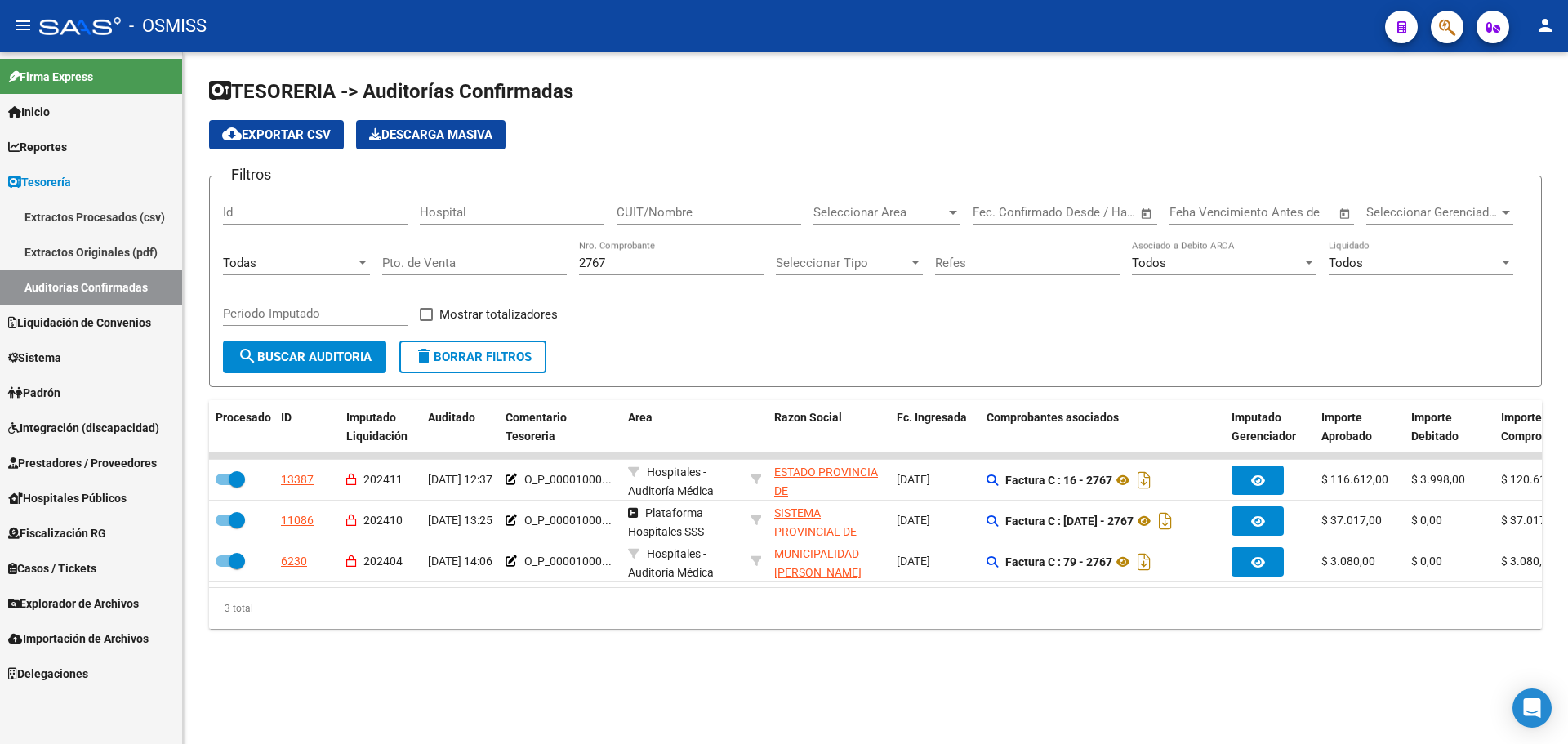
drag, startPoint x: 941, startPoint y: 641, endPoint x: 979, endPoint y: 642, distance: 38.0
click at [946, 629] on div "3 total" at bounding box center [875, 608] width 1333 height 41
drag, startPoint x: 665, startPoint y: 266, endPoint x: 314, endPoint y: 197, distance: 357.7
click at [316, 197] on div "Filtros Id Hospital CUIT/Nombre Seleccionar Area Seleccionar Area Fecha inicio …" at bounding box center [875, 265] width 1305 height 151
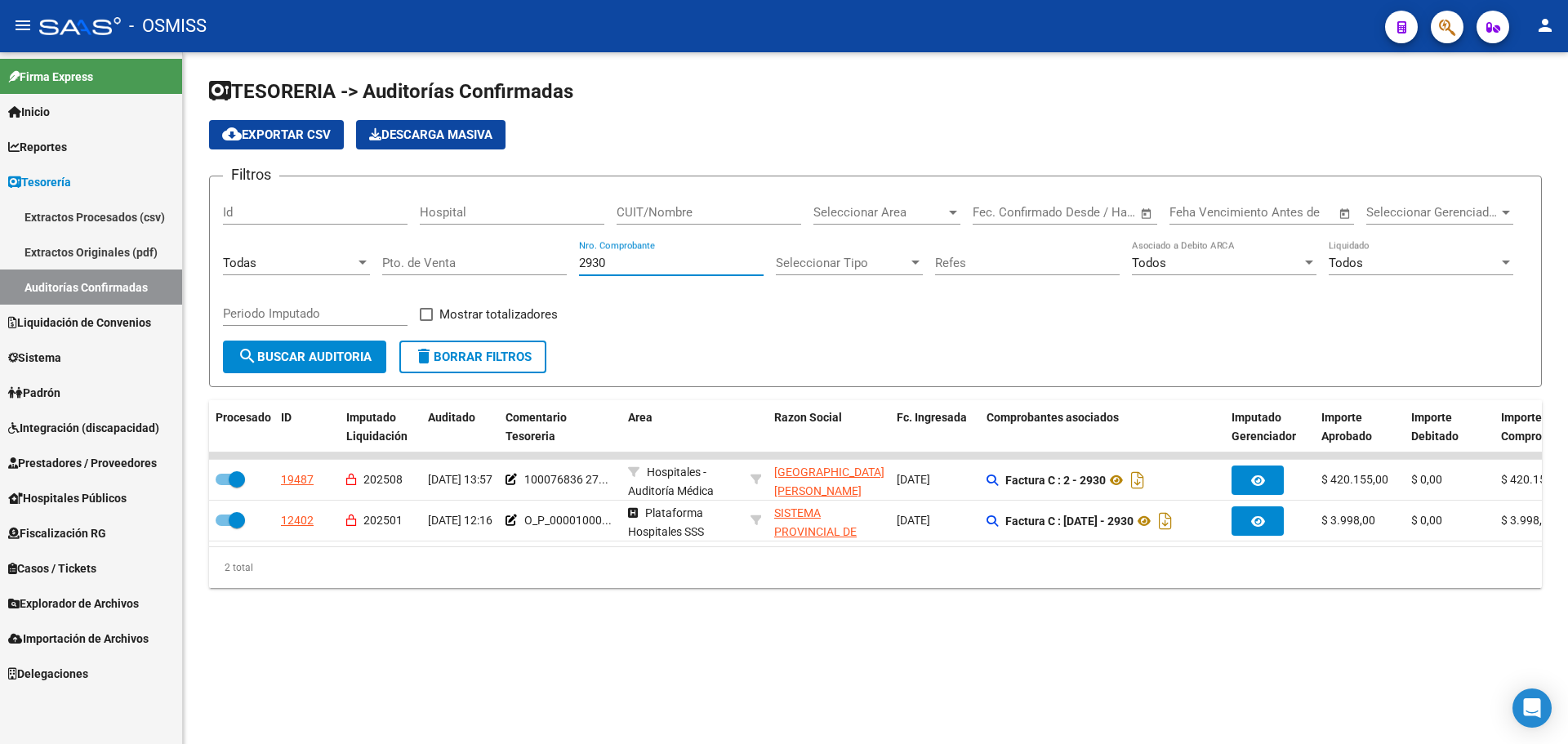
type input "2930"
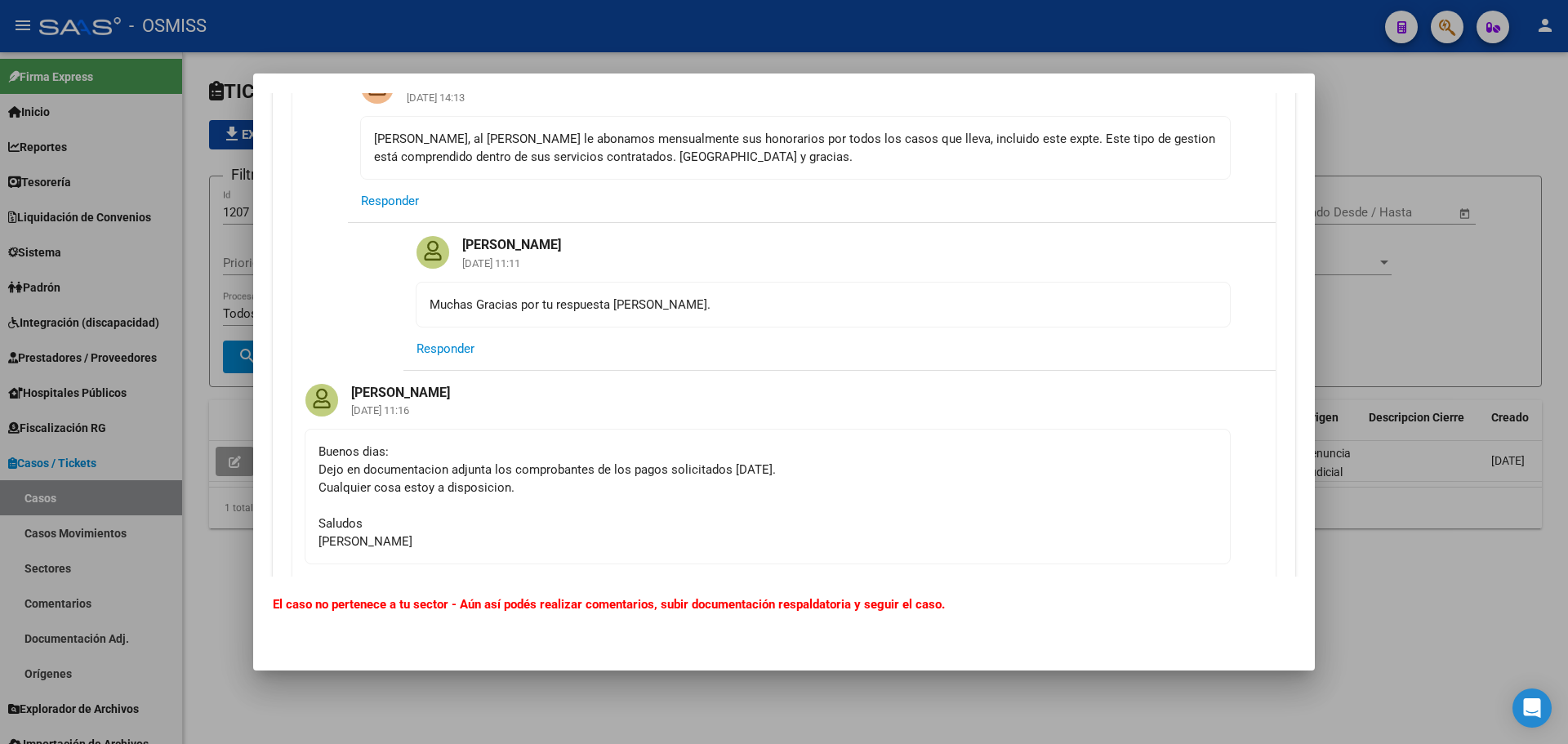
scroll to position [3511, 0]
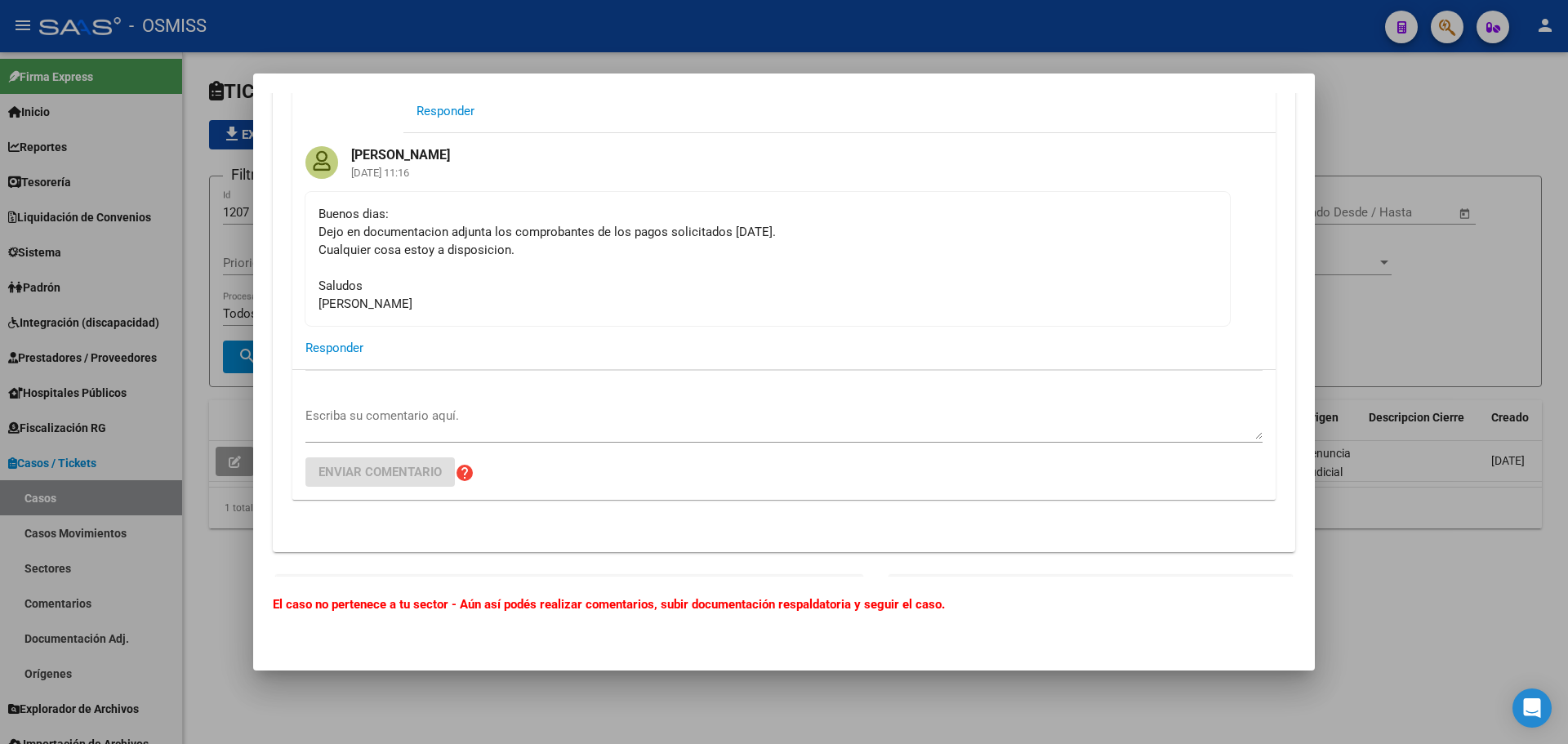
click at [467, 16] on div at bounding box center [784, 372] width 1568 height 744
